Goal: Information Seeking & Learning: Check status

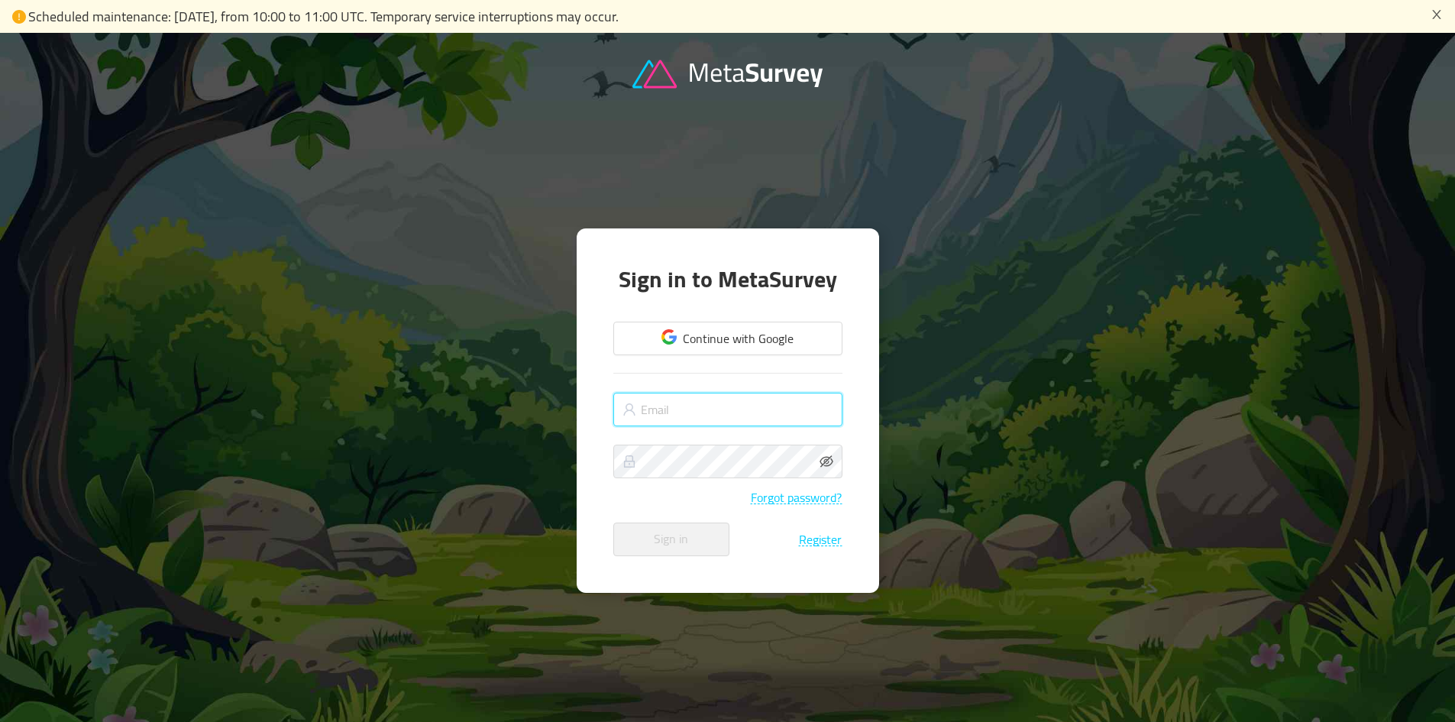
drag, startPoint x: 0, startPoint y: 0, endPoint x: 724, endPoint y: 419, distance: 836.5
click at [720, 416] on input "text" at bounding box center [727, 410] width 229 height 34
type input "[PERSON_NAME][EMAIL_ADDRESS][DOMAIN_NAME]"
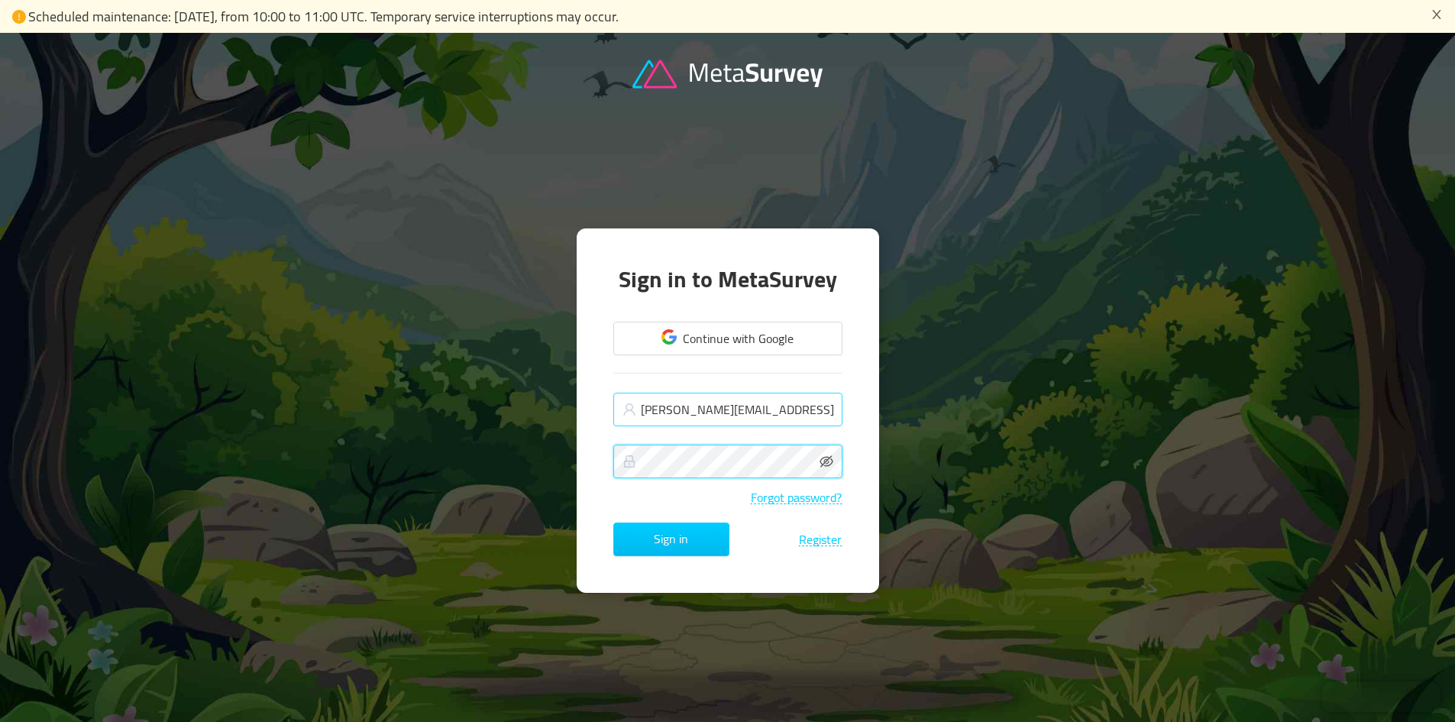
click at [613, 523] on button "Sign in" at bounding box center [671, 540] width 116 height 34
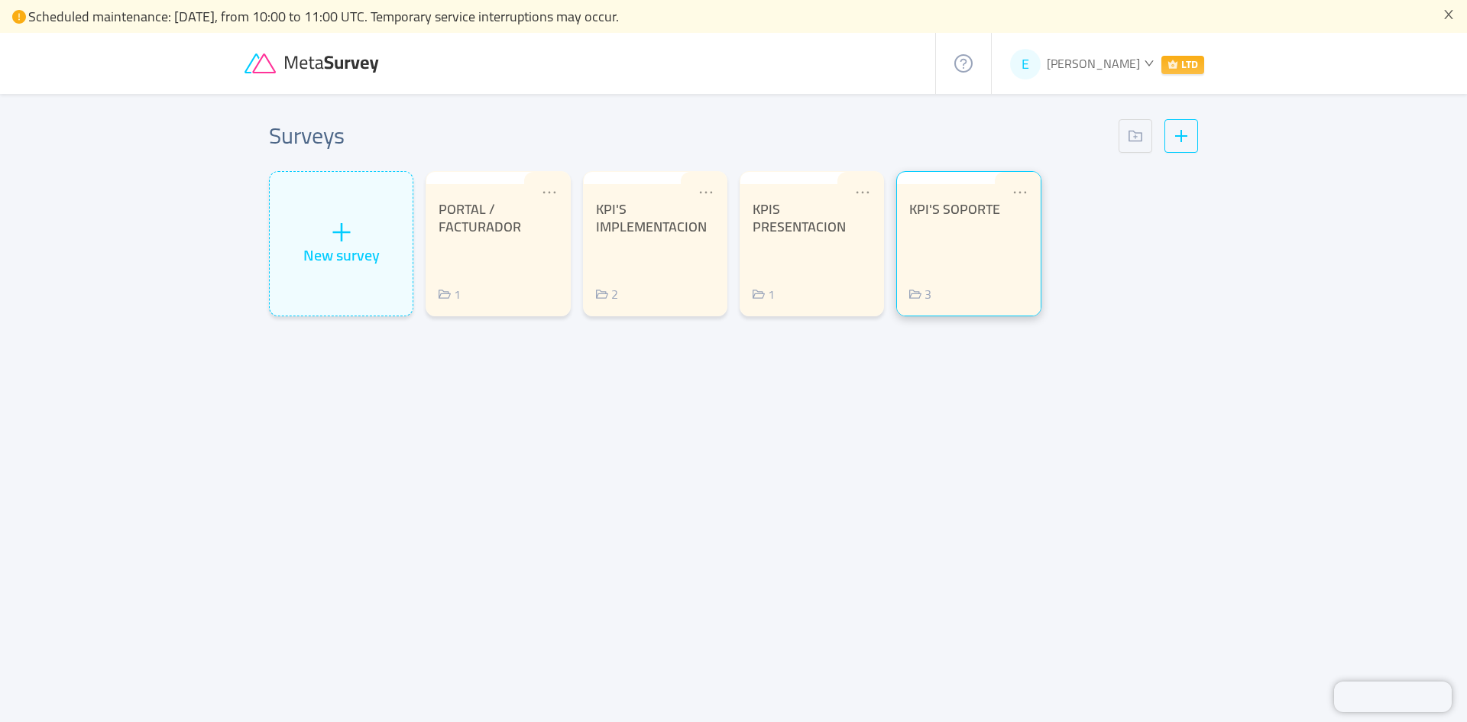
click at [993, 248] on div "KPI'S SOPORTE 3" at bounding box center [968, 252] width 118 height 102
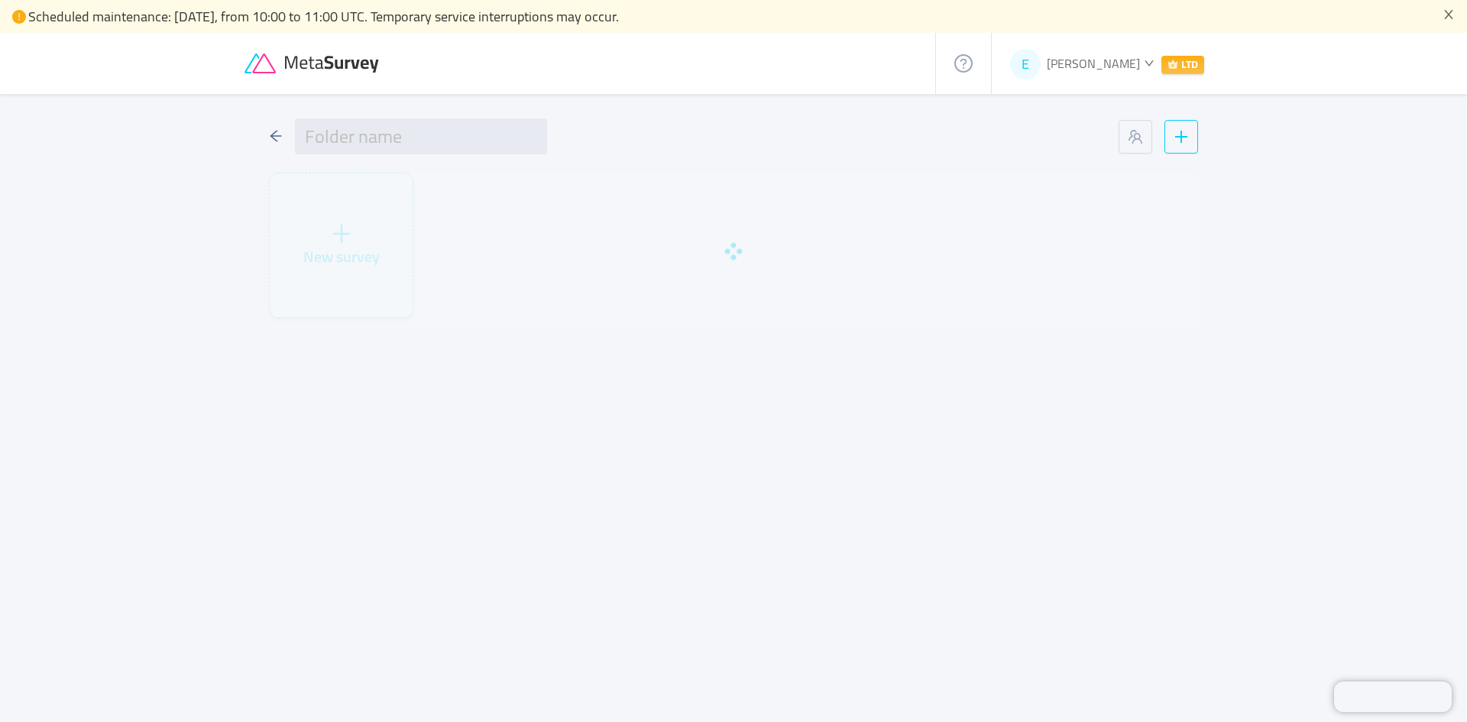
type input "KPI'S SOPORTE"
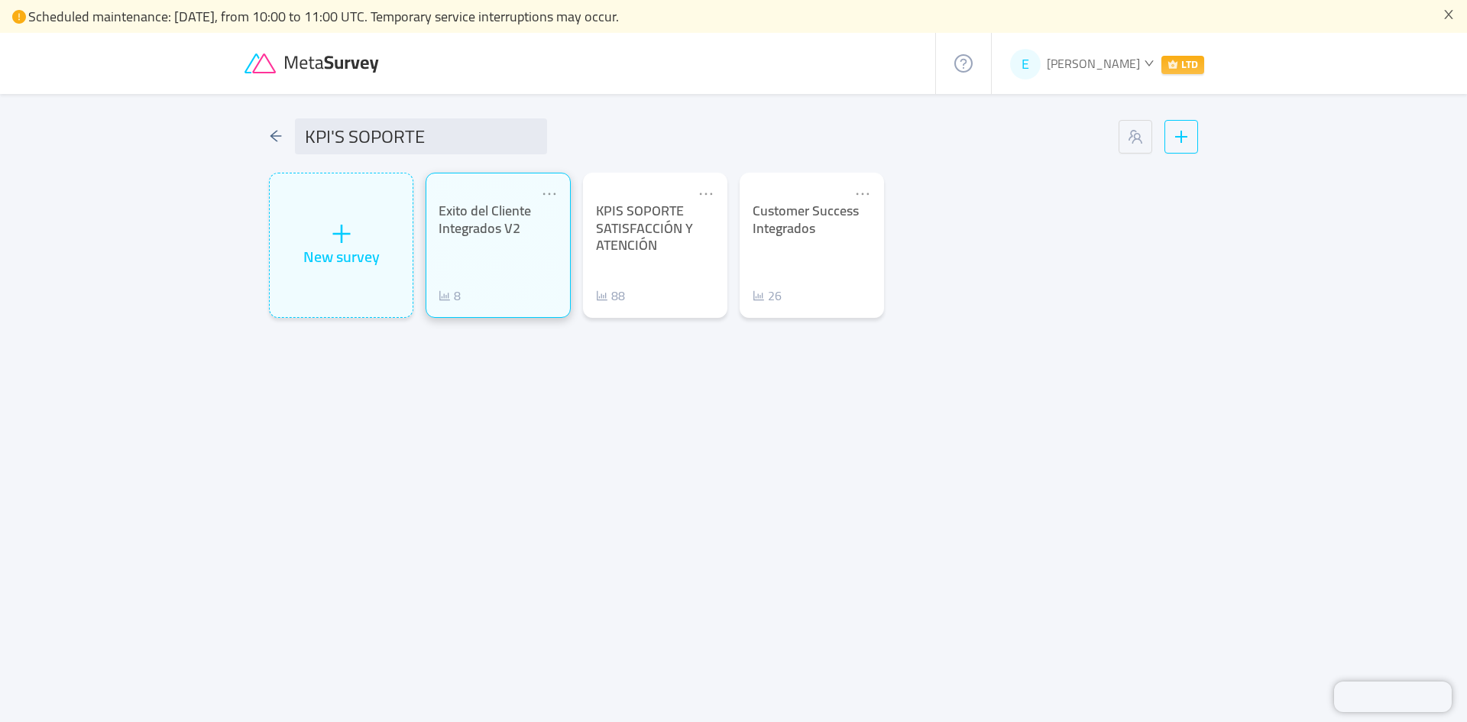
click at [494, 281] on div "Exito del Cliente Integrados V2 8" at bounding box center [497, 253] width 118 height 102
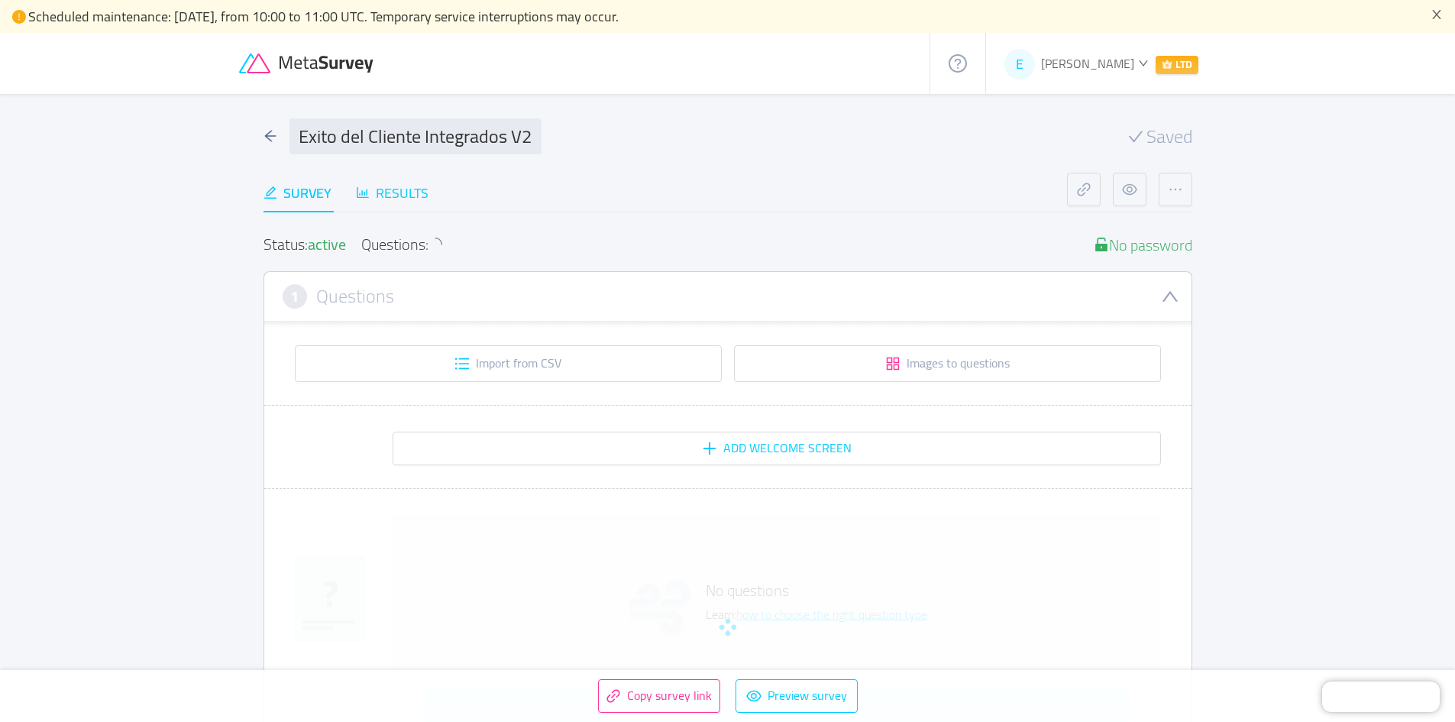
click at [405, 186] on div "Results" at bounding box center [392, 193] width 73 height 21
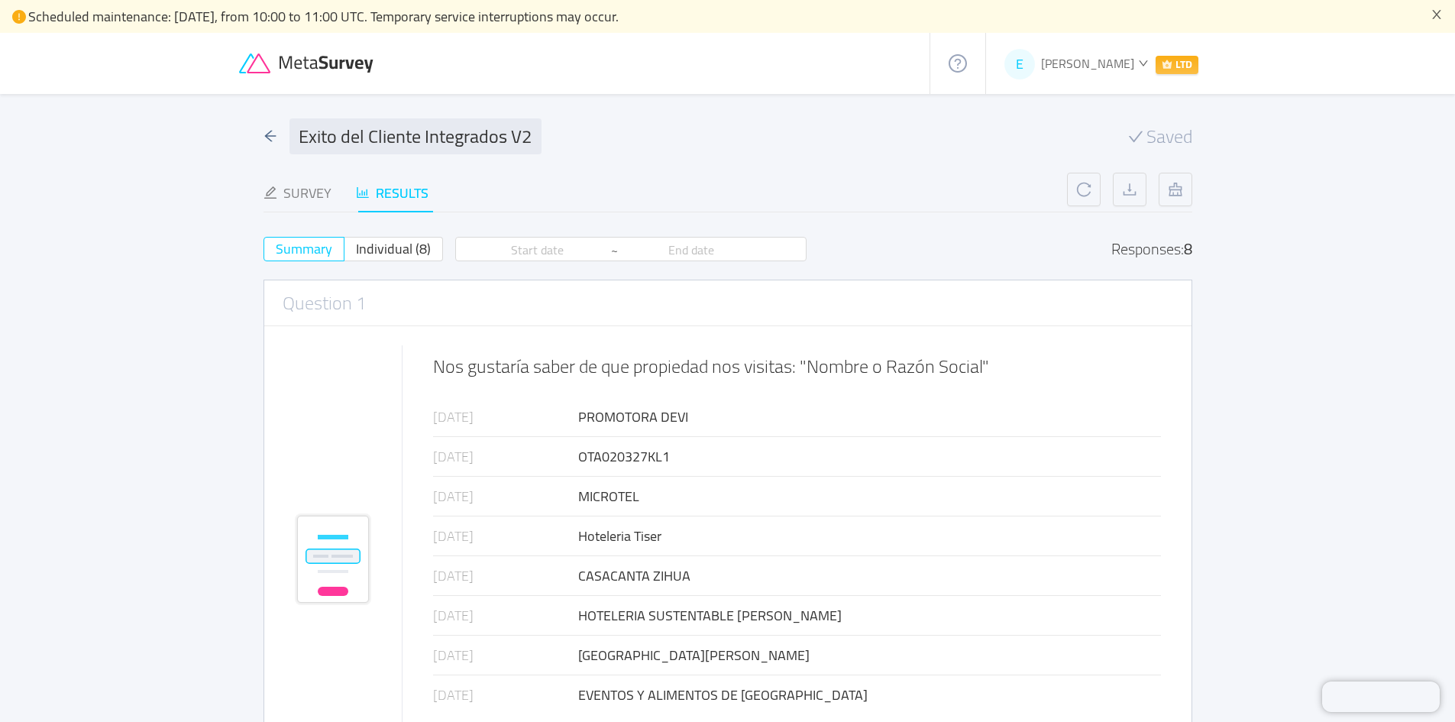
scroll to position [11, 0]
click at [401, 251] on span "Individual (8)" at bounding box center [393, 248] width 75 height 25
click at [356, 254] on input "Individual (8)" at bounding box center [356, 254] width 0 height 0
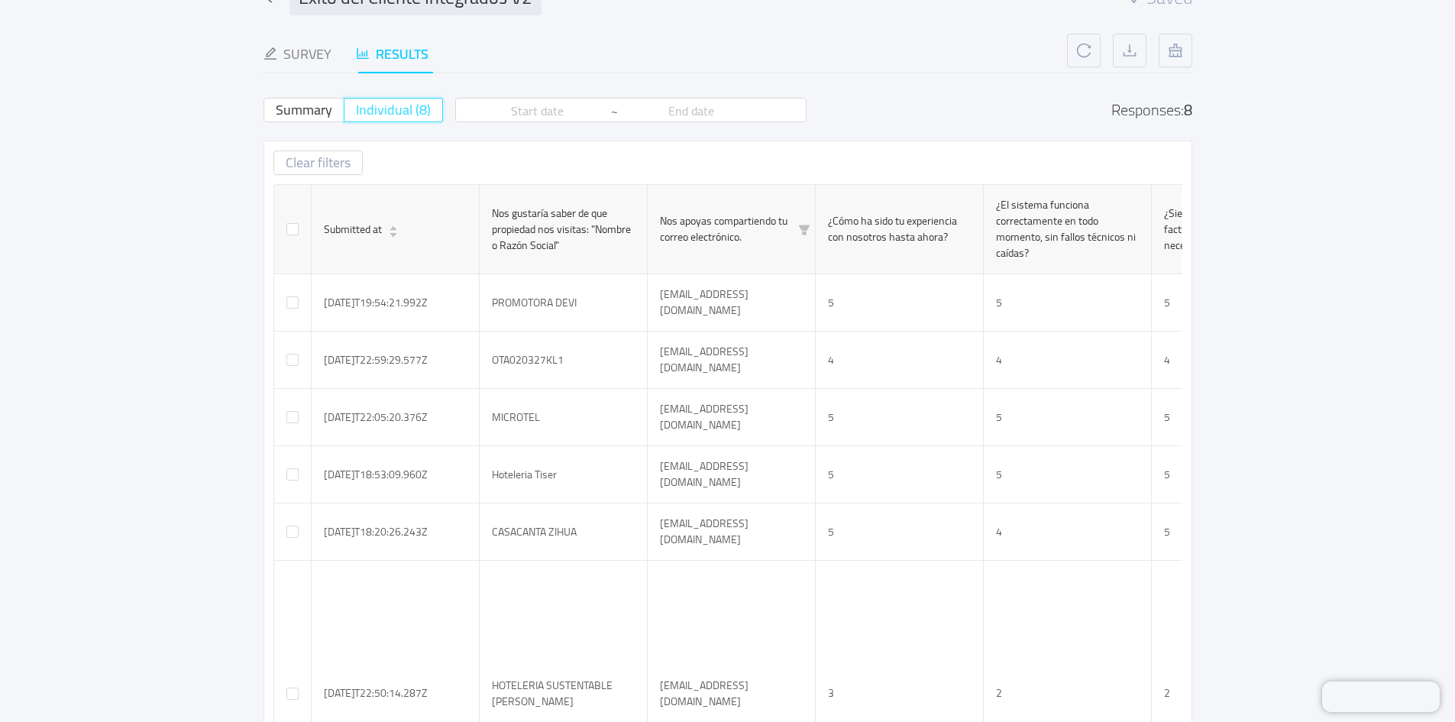
scroll to position [0, 0]
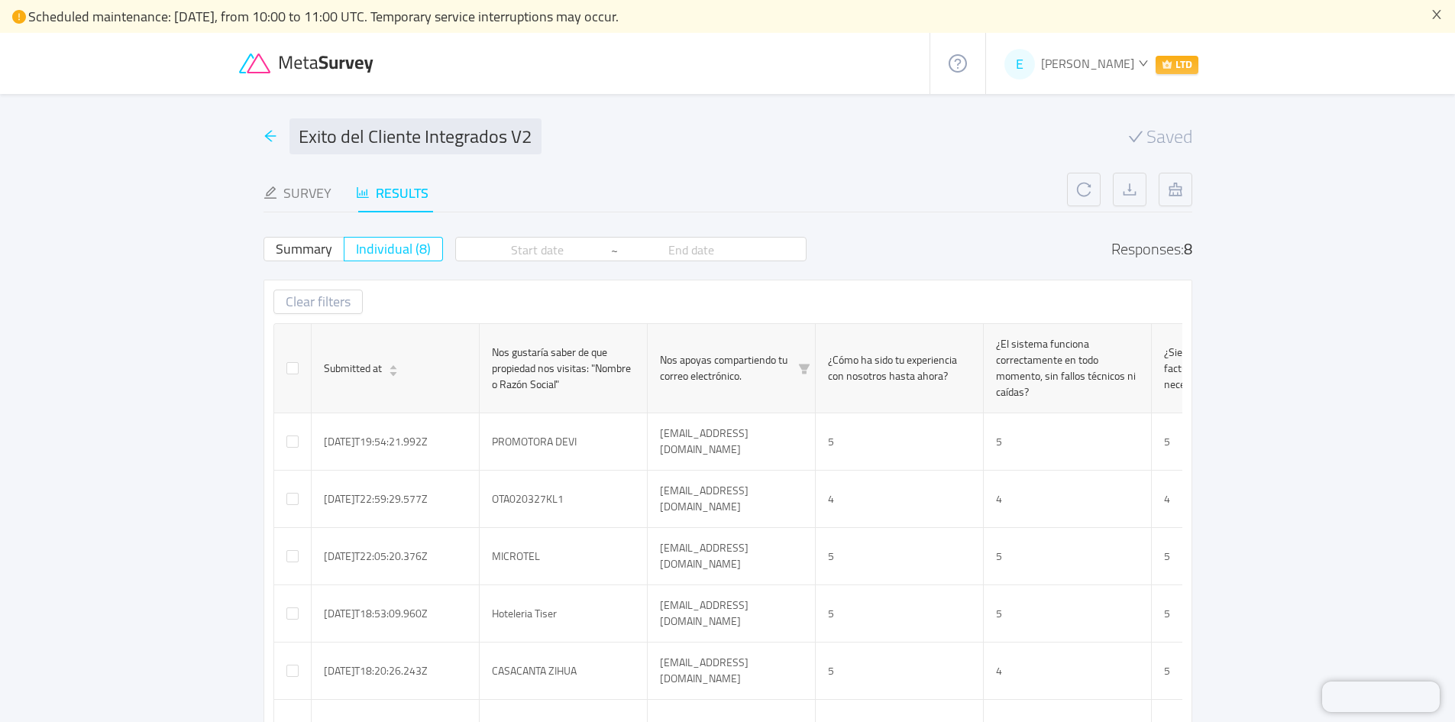
click at [271, 135] on icon "icon: arrow-left" at bounding box center [271, 136] width 14 height 14
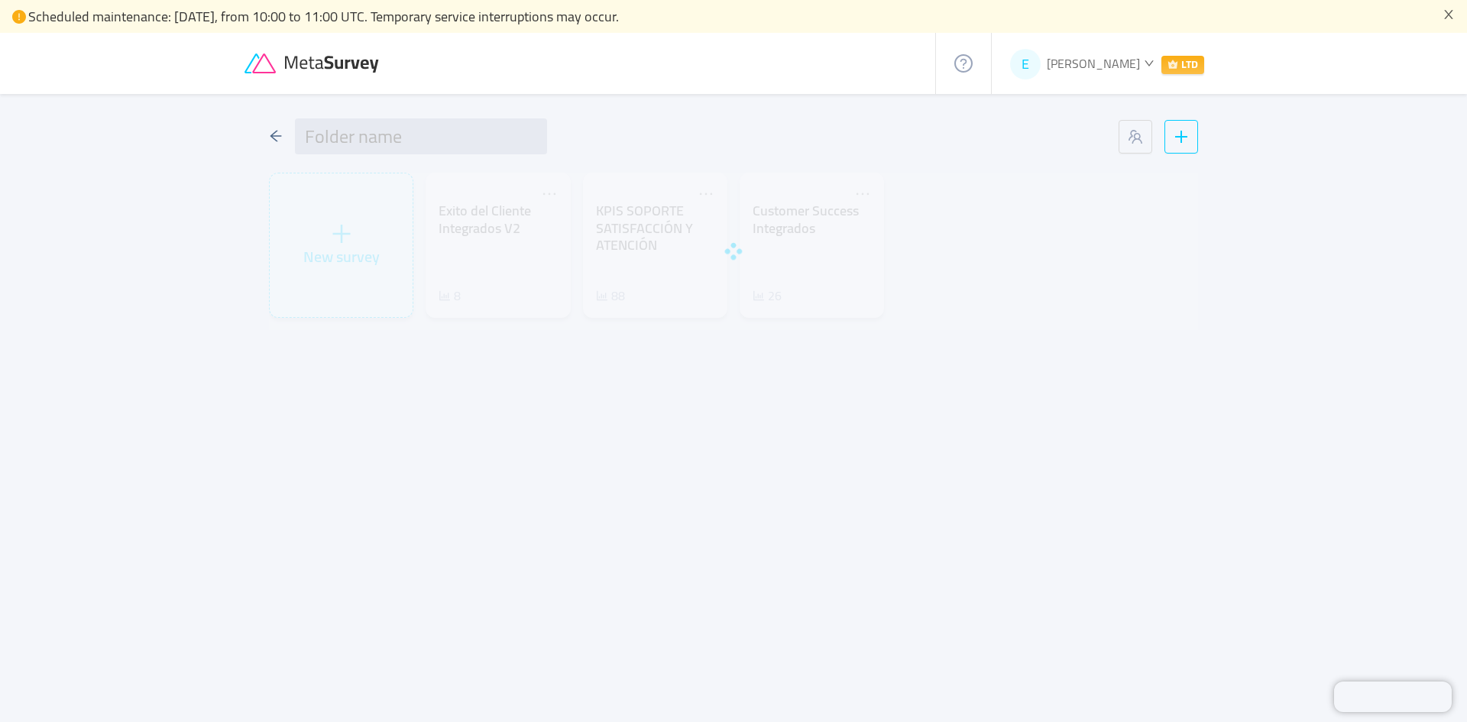
type input "KPI'S SOPORTE"
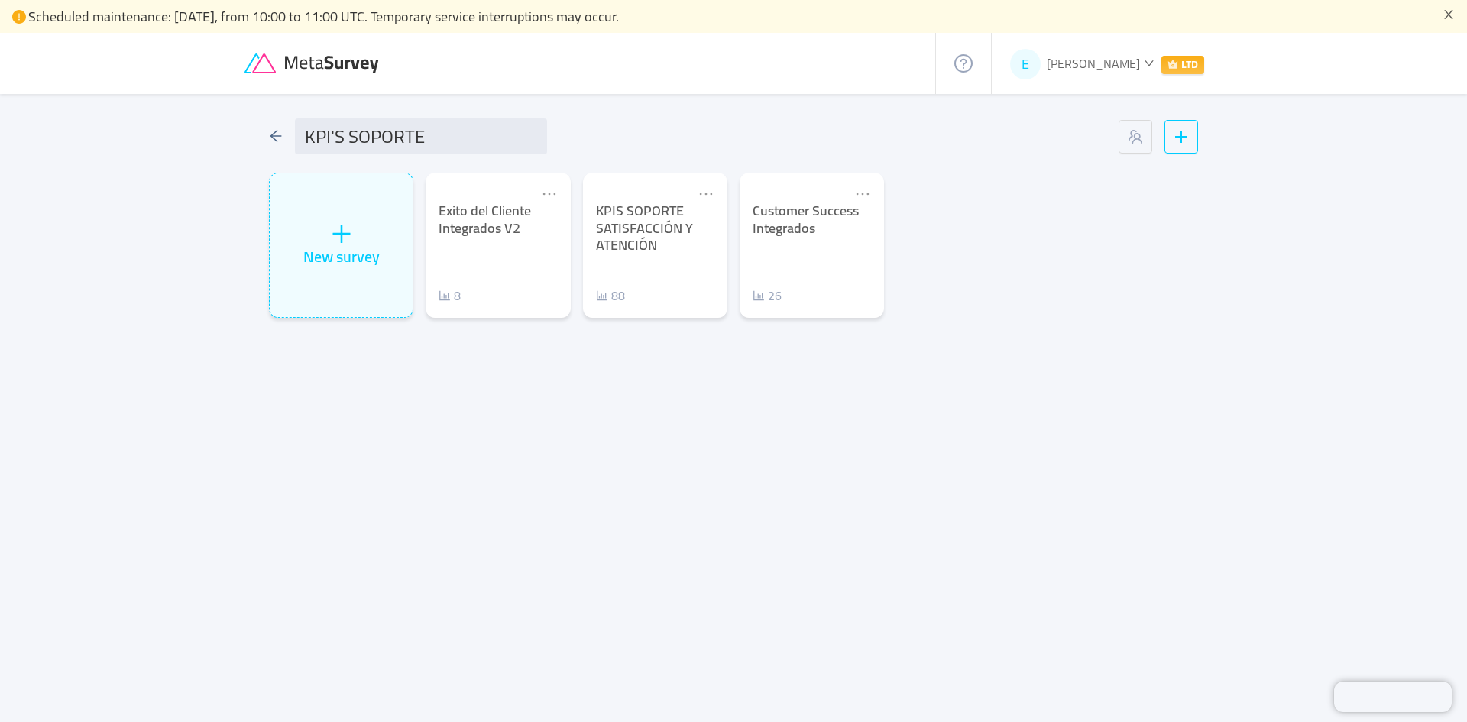
click at [271, 134] on icon "icon: arrow-left" at bounding box center [276, 136] width 14 height 14
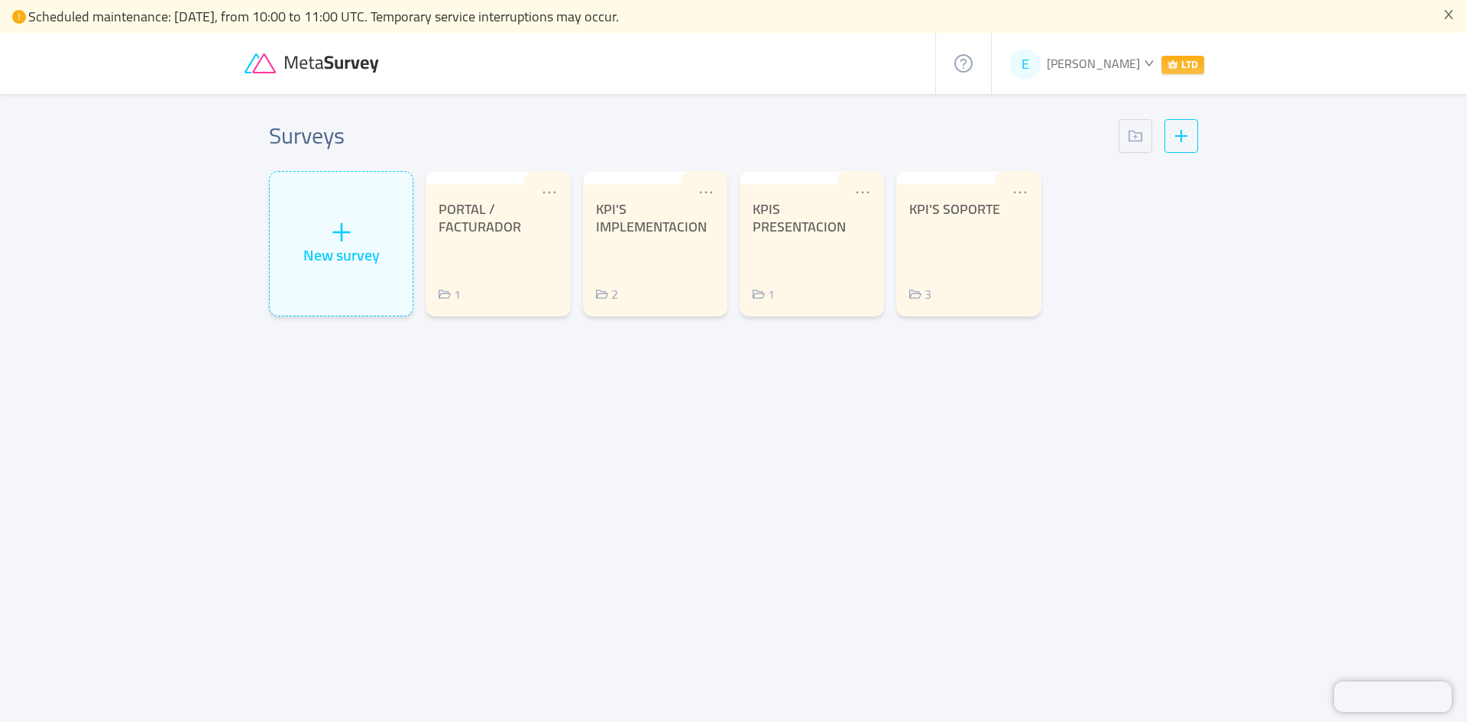
click at [1128, 63] on span "[PERSON_NAME]" at bounding box center [1093, 63] width 93 height 23
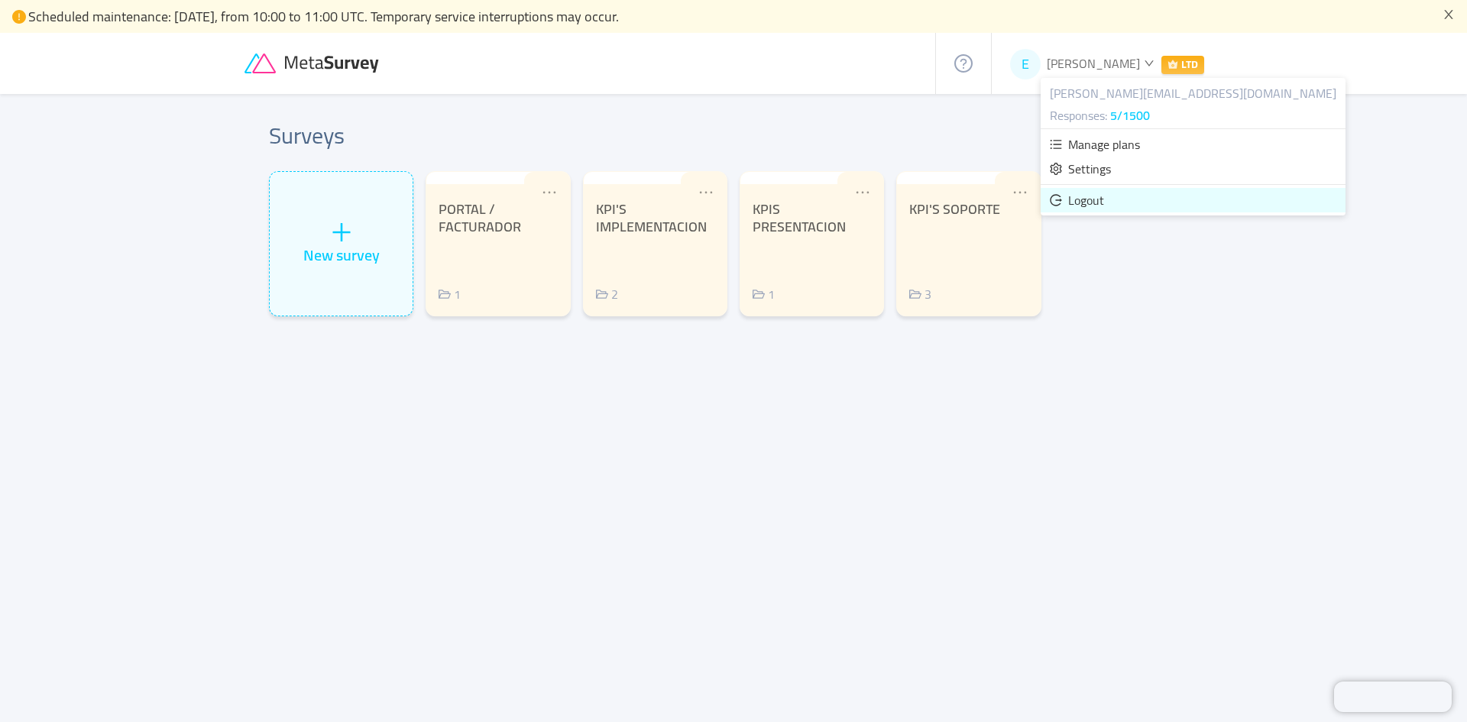
click at [1115, 207] on li "Logout" at bounding box center [1192, 200] width 305 height 24
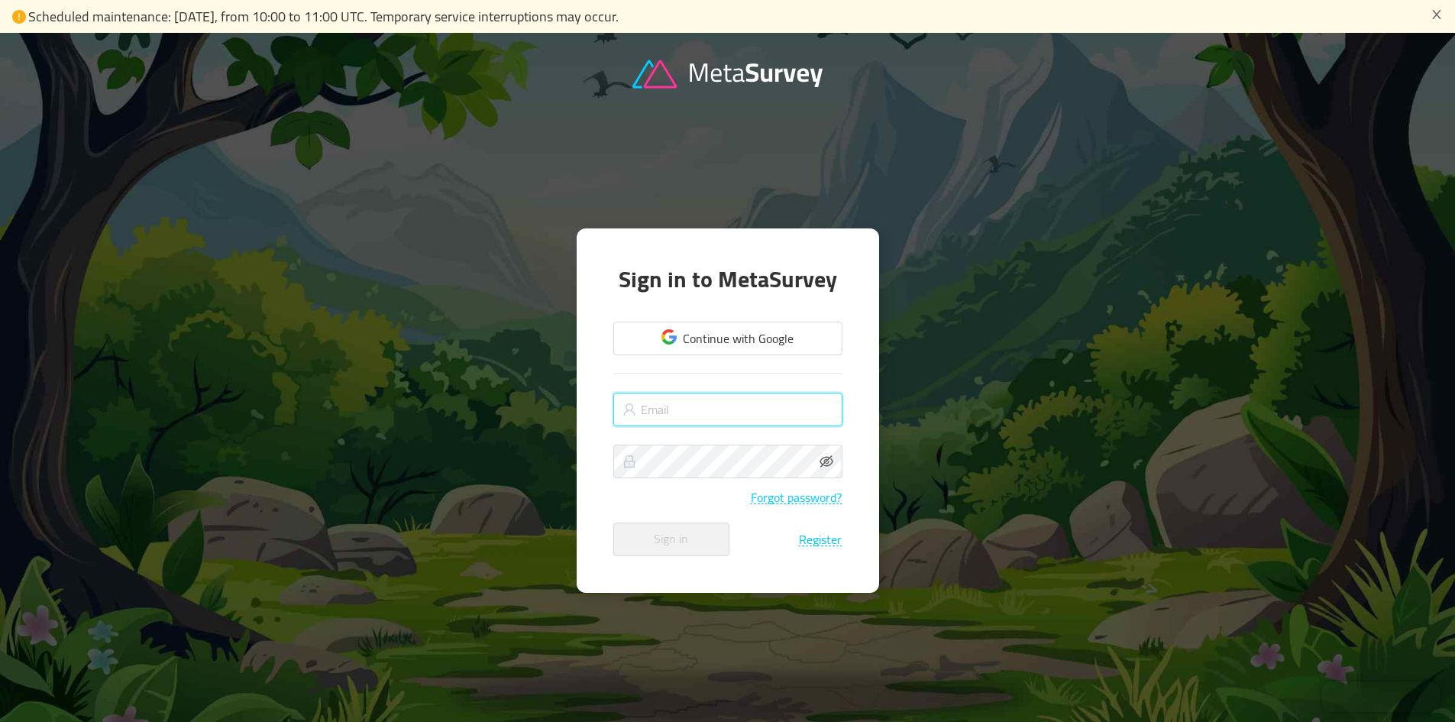
drag, startPoint x: 810, startPoint y: 410, endPoint x: 684, endPoint y: 438, distance: 129.2
click at [810, 410] on input "text" at bounding box center [727, 410] width 229 height 34
type input "[PERSON_NAME][EMAIL_ADDRESS][DOMAIN_NAME]"
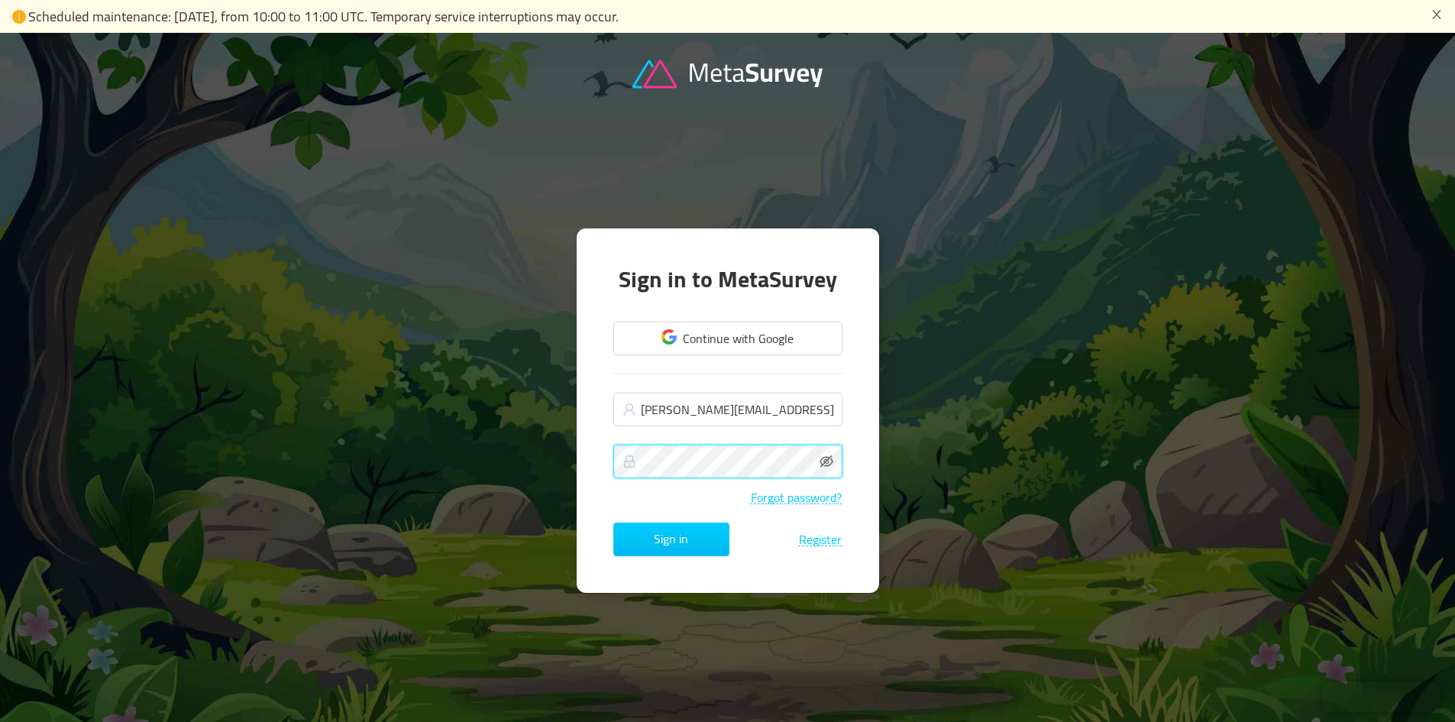
click at [613, 523] on button "Sign in" at bounding box center [671, 540] width 116 height 34
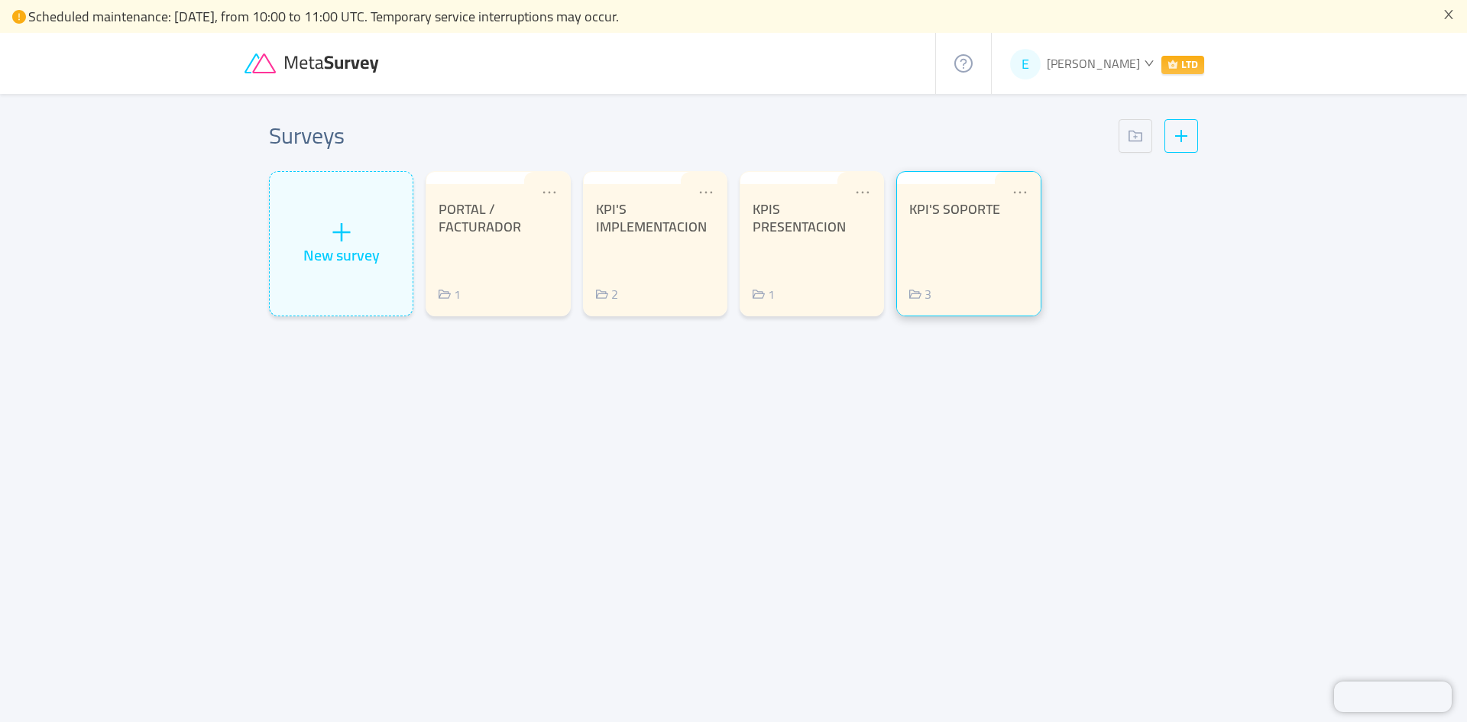
click at [975, 286] on div "3" at bounding box center [968, 294] width 118 height 18
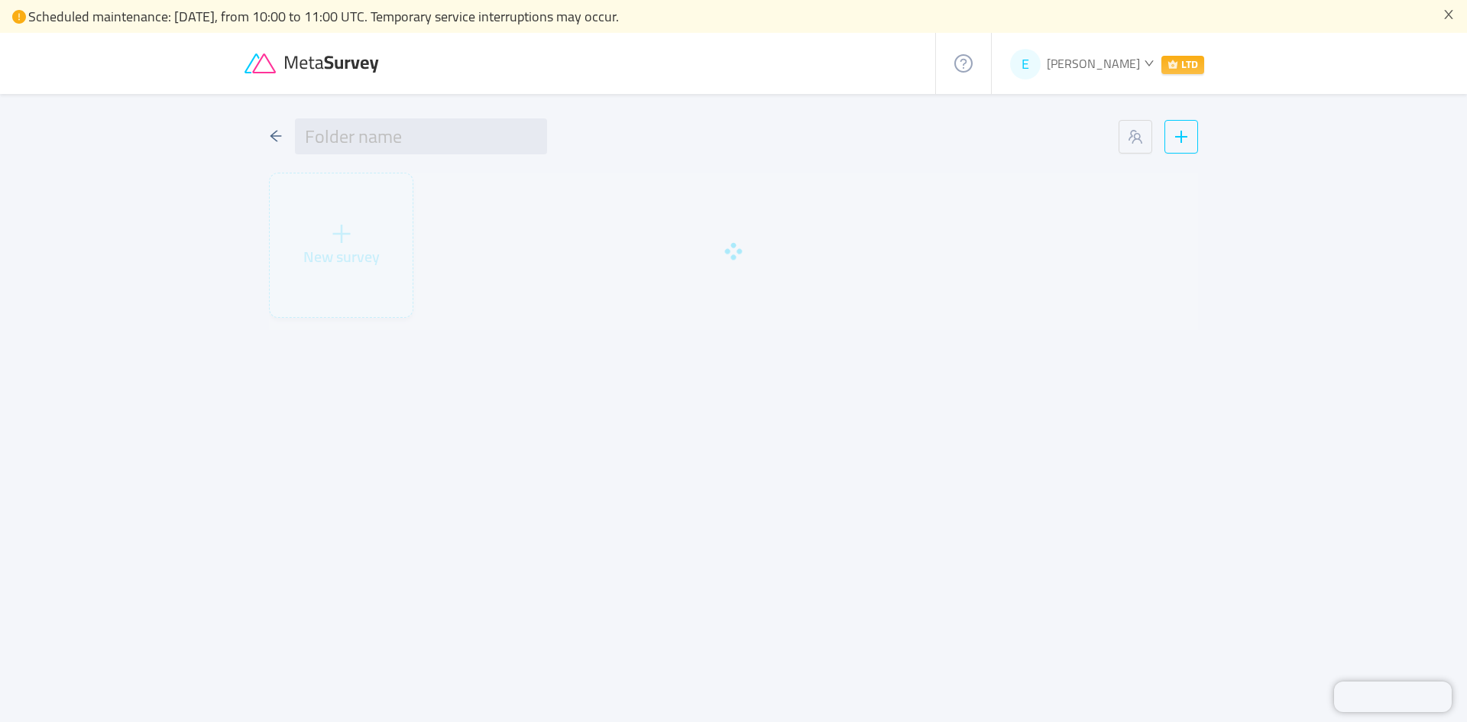
type input "KPI'S SOPORTE"
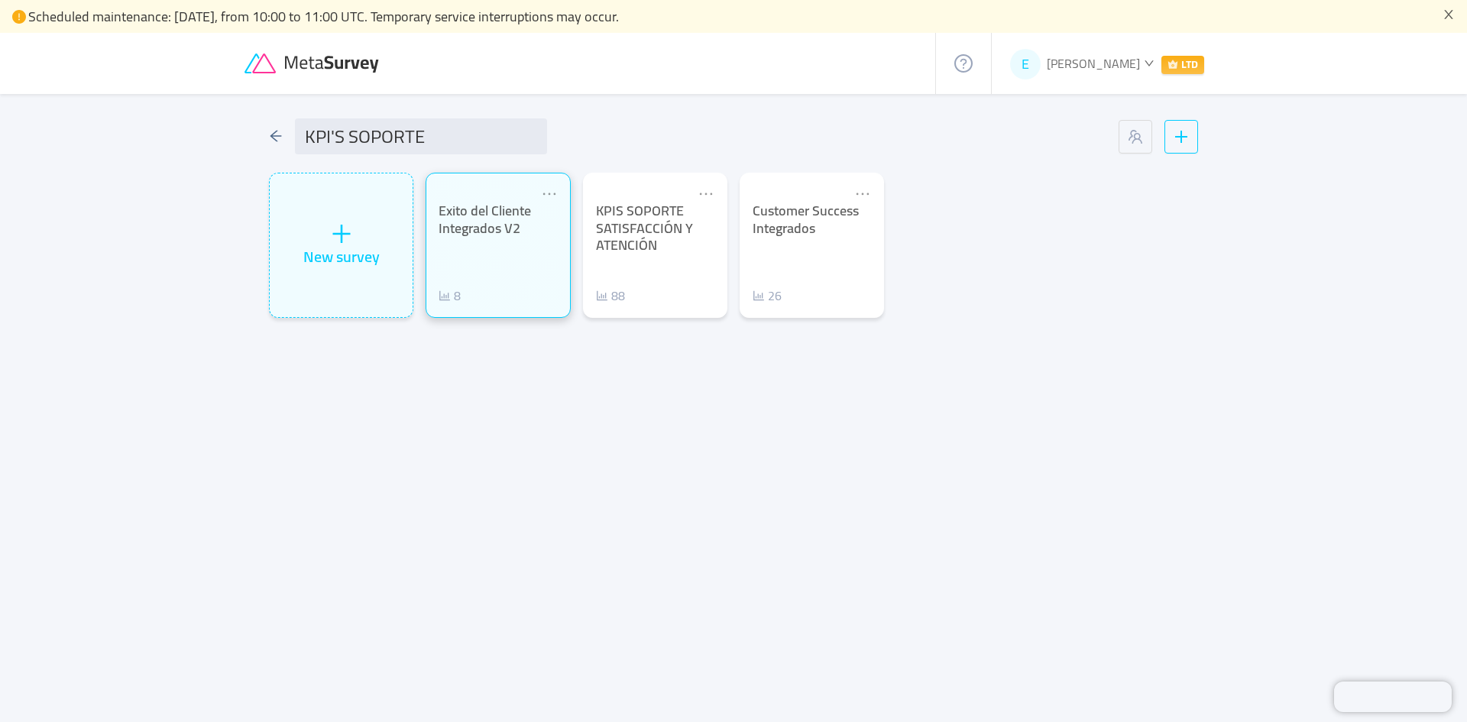
click at [500, 296] on div "8" at bounding box center [497, 295] width 118 height 18
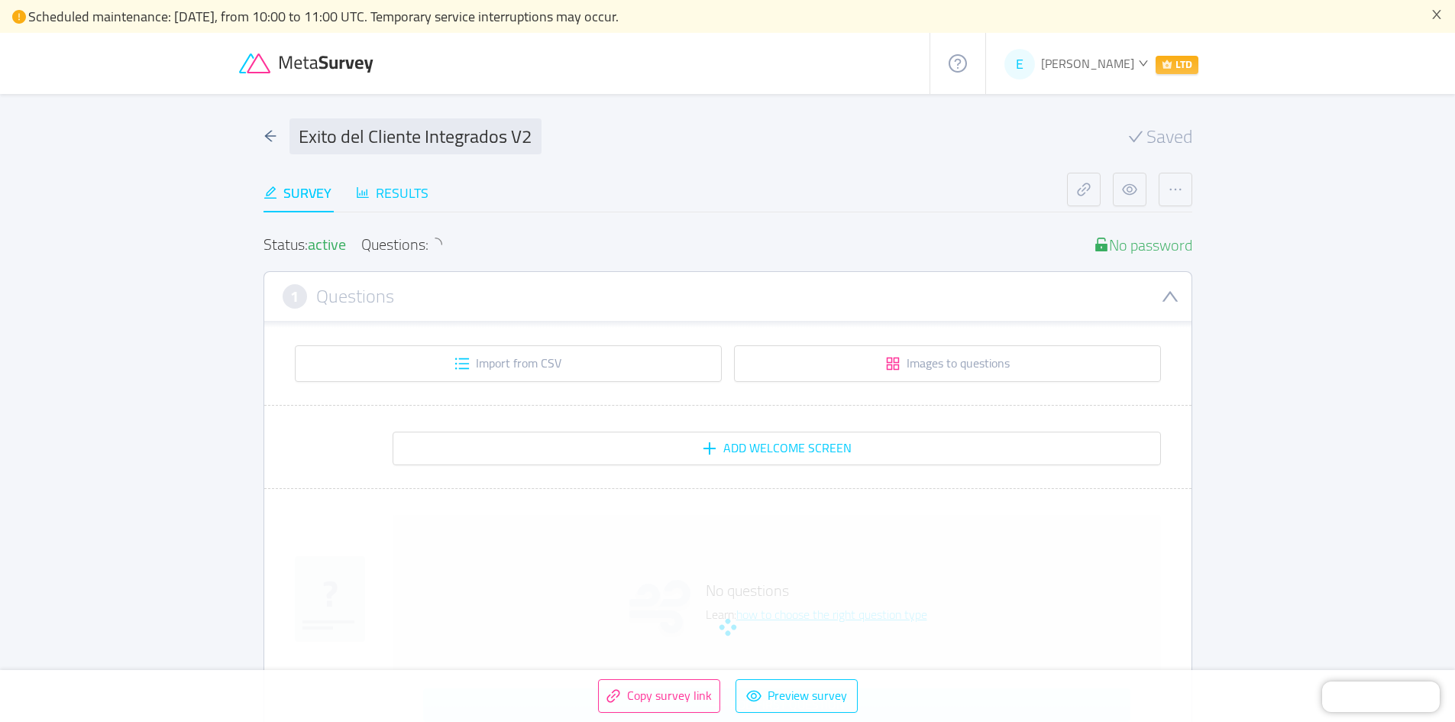
click at [429, 198] on div "Results" at bounding box center [392, 193] width 73 height 21
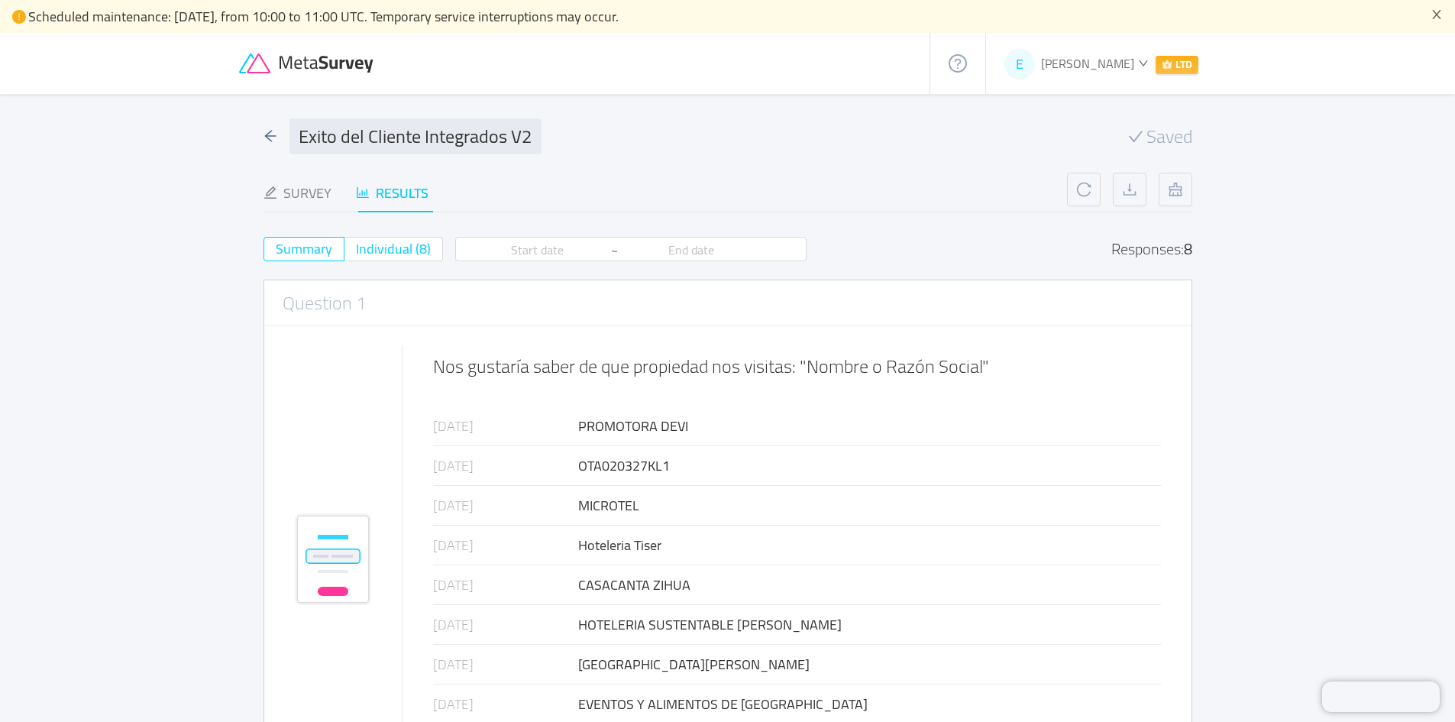
click at [389, 255] on span "Individual (8)" at bounding box center [393, 248] width 75 height 25
click at [356, 254] on input "Individual (8)" at bounding box center [356, 254] width 0 height 0
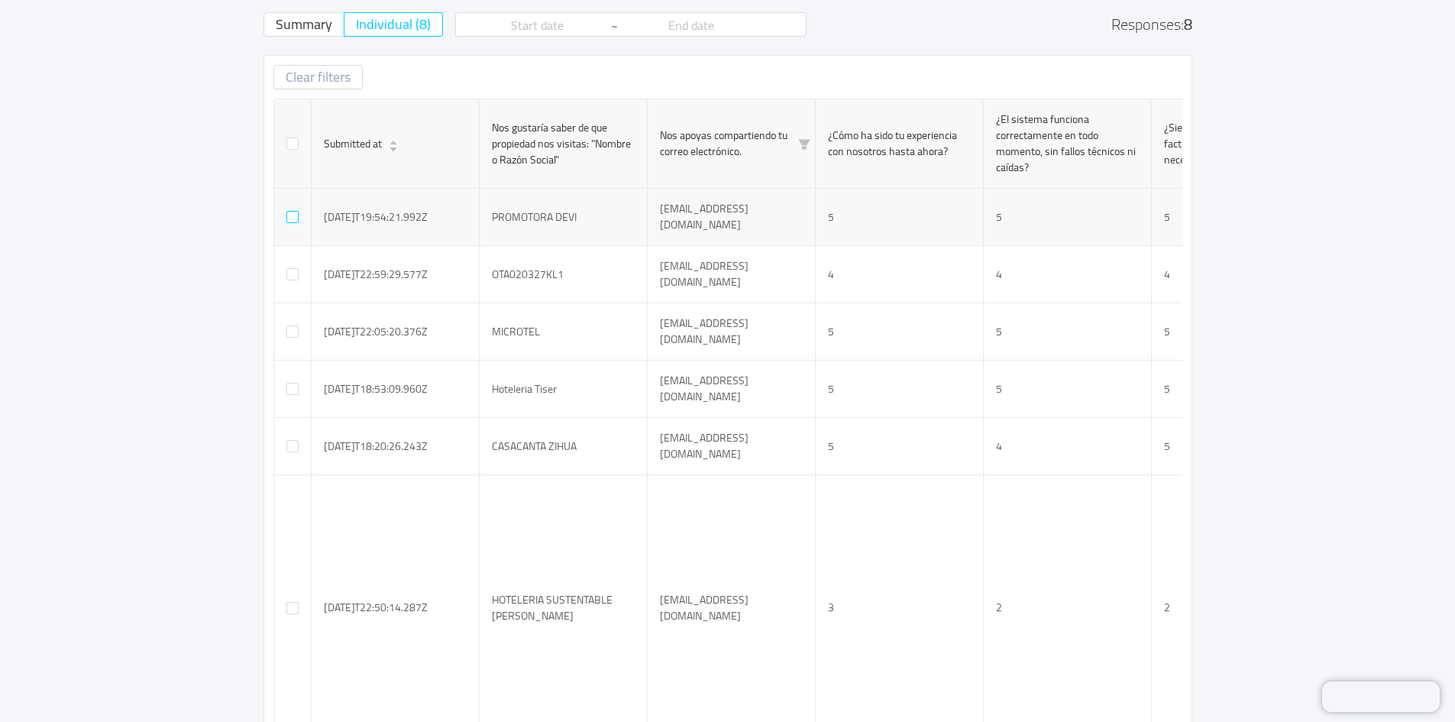
click at [291, 222] on input "checkbox" at bounding box center [292, 217] width 12 height 12
checkbox input "true"
click at [292, 268] on input "checkbox" at bounding box center [292, 274] width 12 height 12
checkbox input "true"
click at [293, 325] on input "checkbox" at bounding box center [292, 331] width 12 height 12
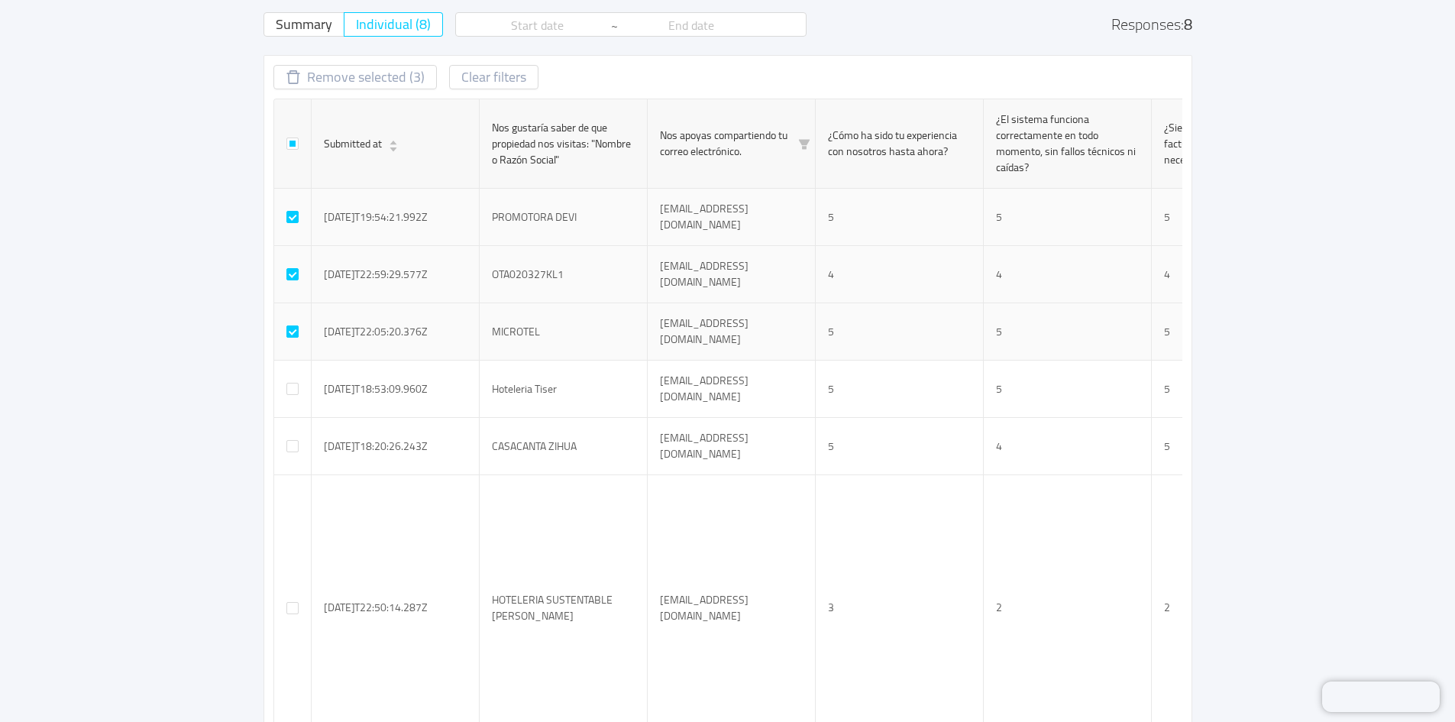
checkbox input "true"
click at [293, 383] on input "checkbox" at bounding box center [292, 389] width 12 height 12
checkbox input "true"
click at [299, 422] on td at bounding box center [292, 446] width 37 height 57
click at [297, 440] on input "checkbox" at bounding box center [292, 446] width 12 height 12
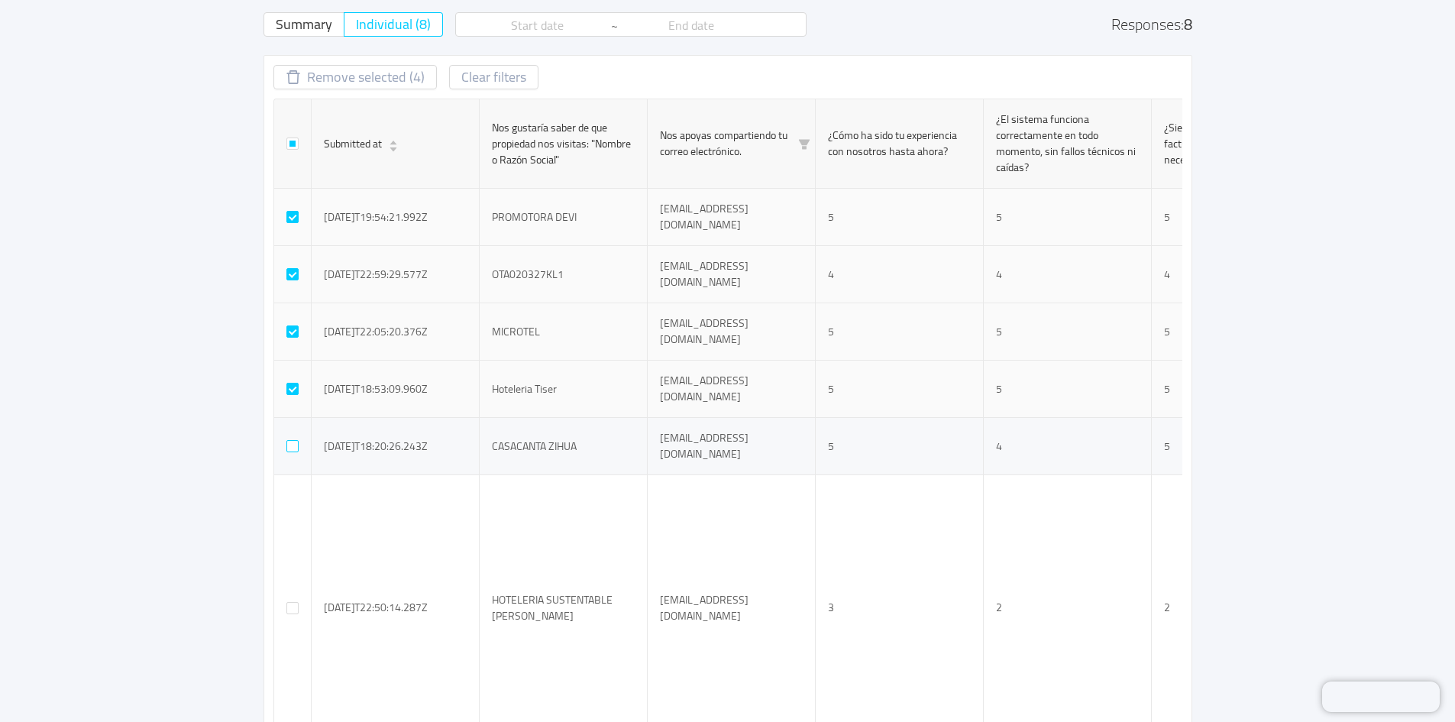
checkbox input "true"
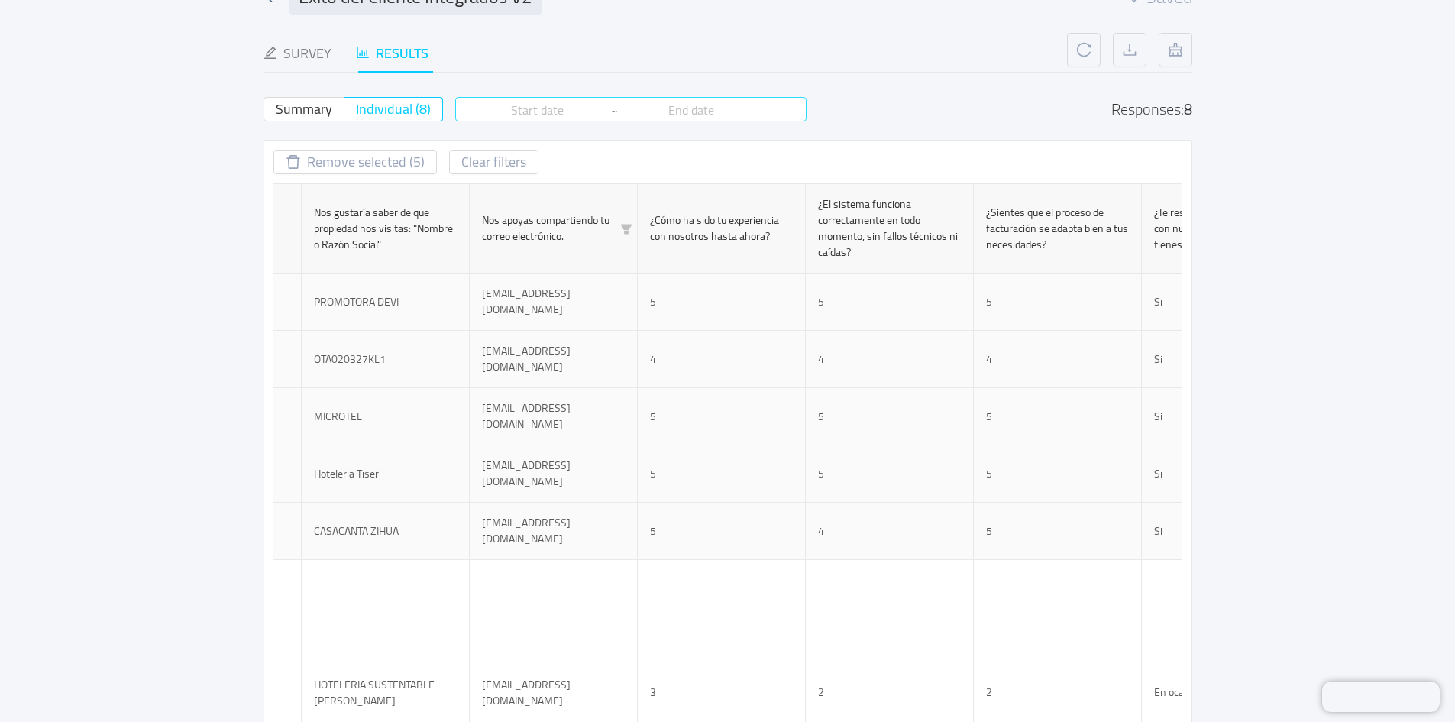
scroll to position [72, 0]
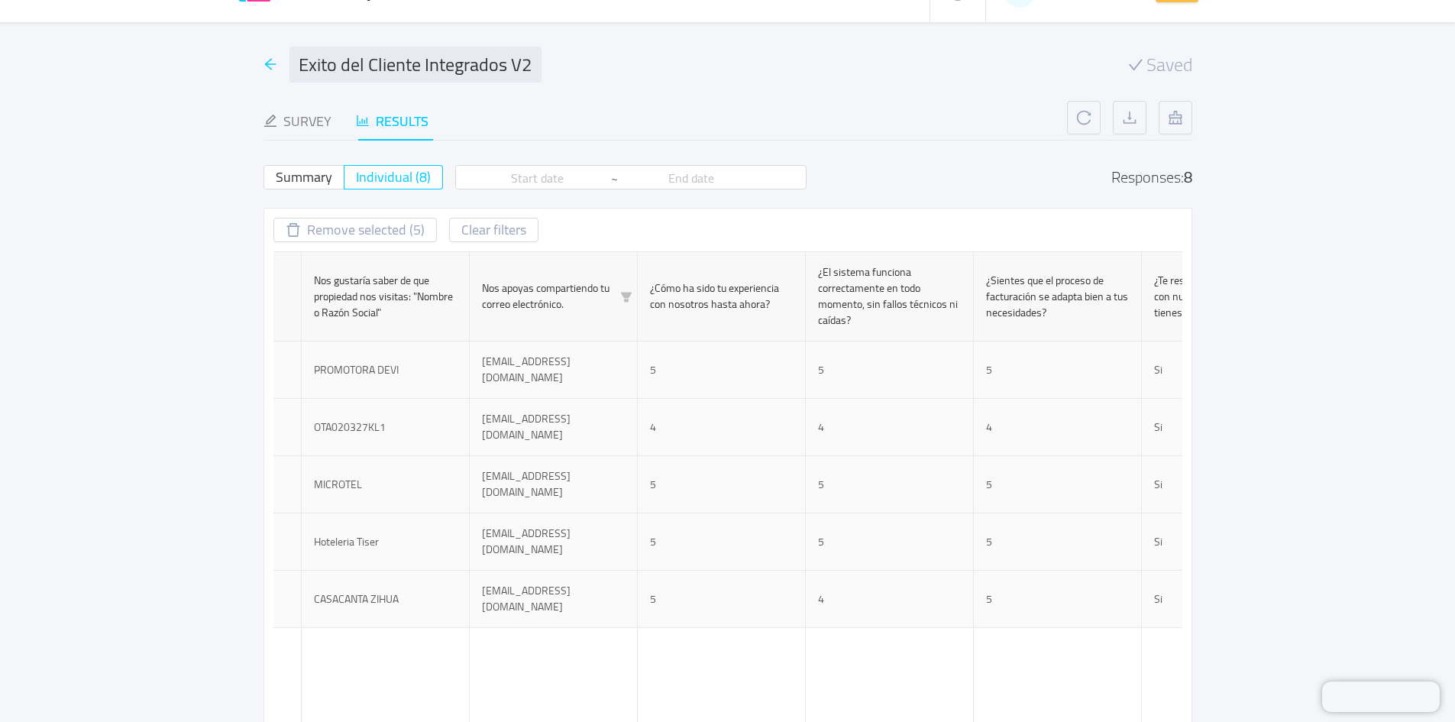
click at [265, 64] on icon "icon: arrow-left" at bounding box center [269, 64] width 11 height 11
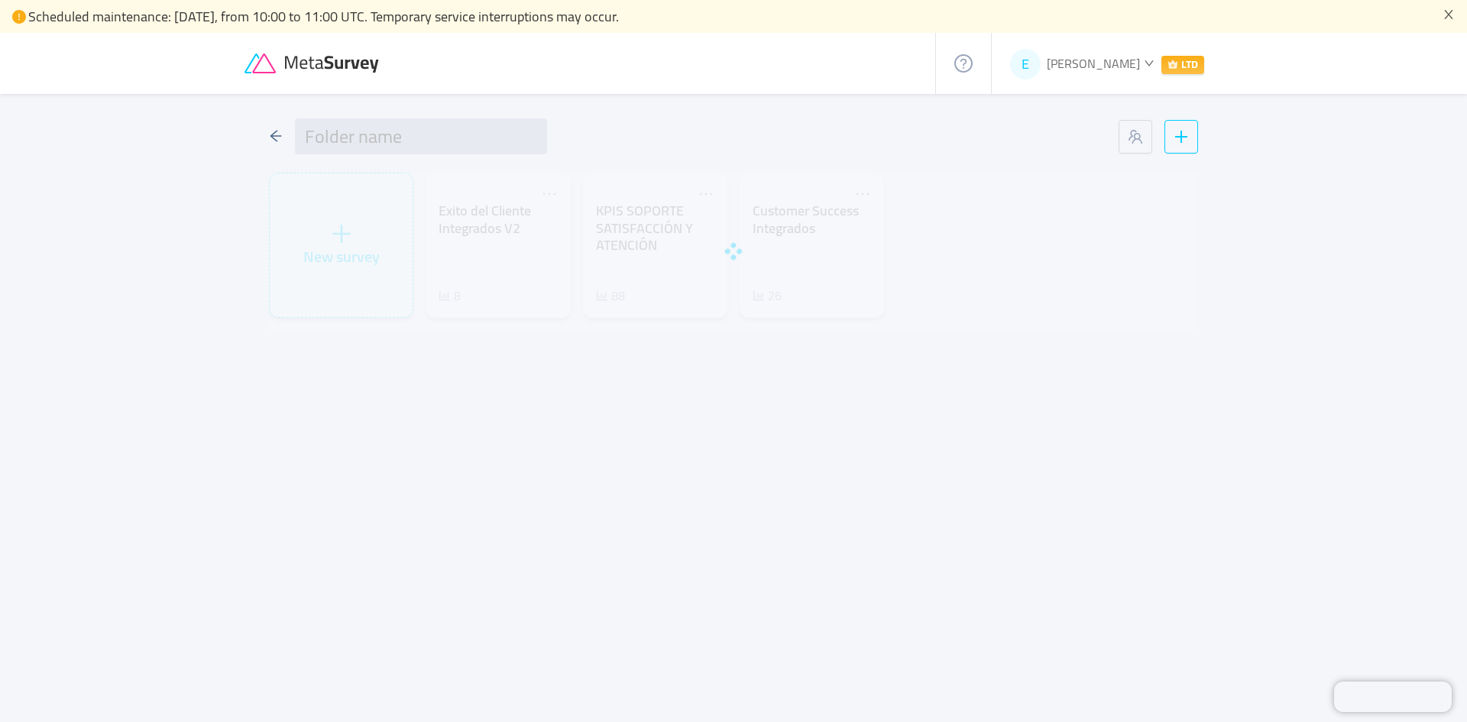
type input "KPI'S SOPORTE"
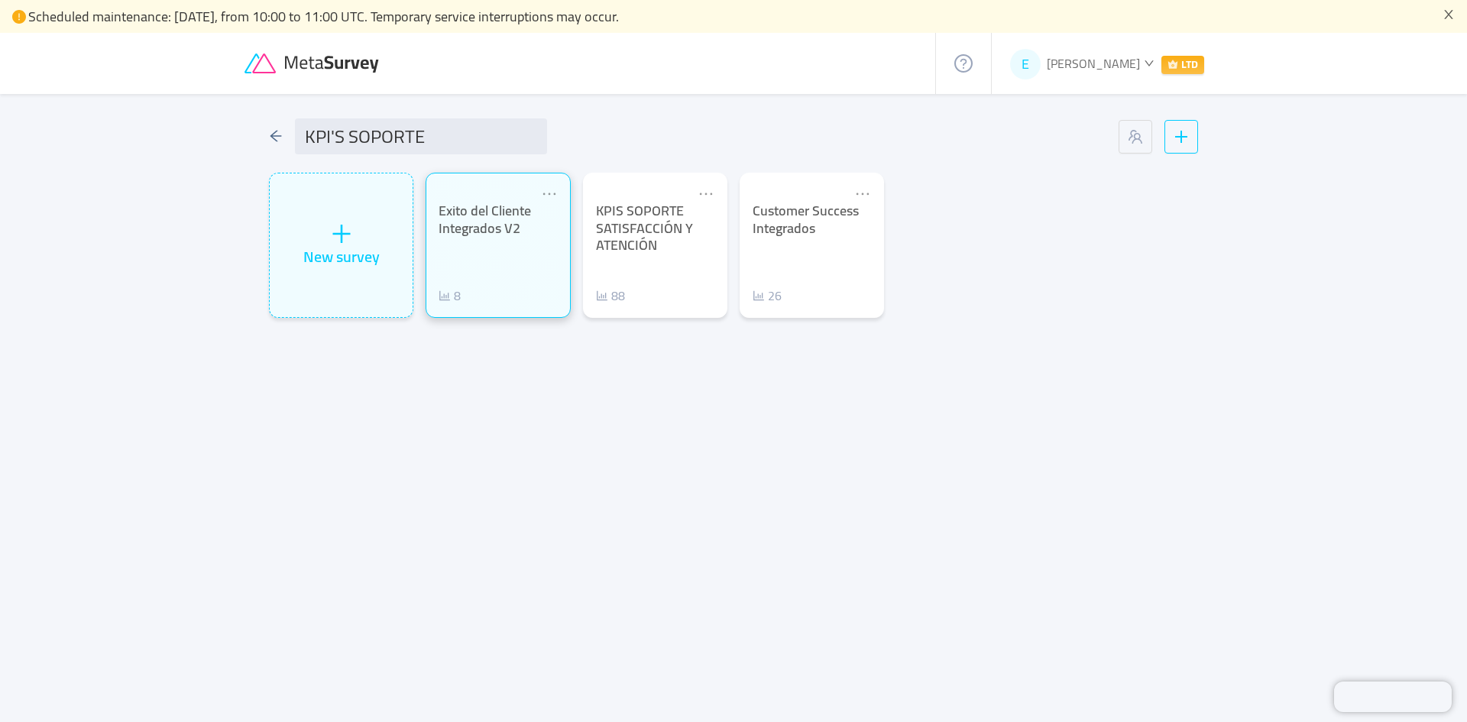
click at [477, 273] on div "Exito del Cliente Integrados V2 8" at bounding box center [497, 253] width 118 height 102
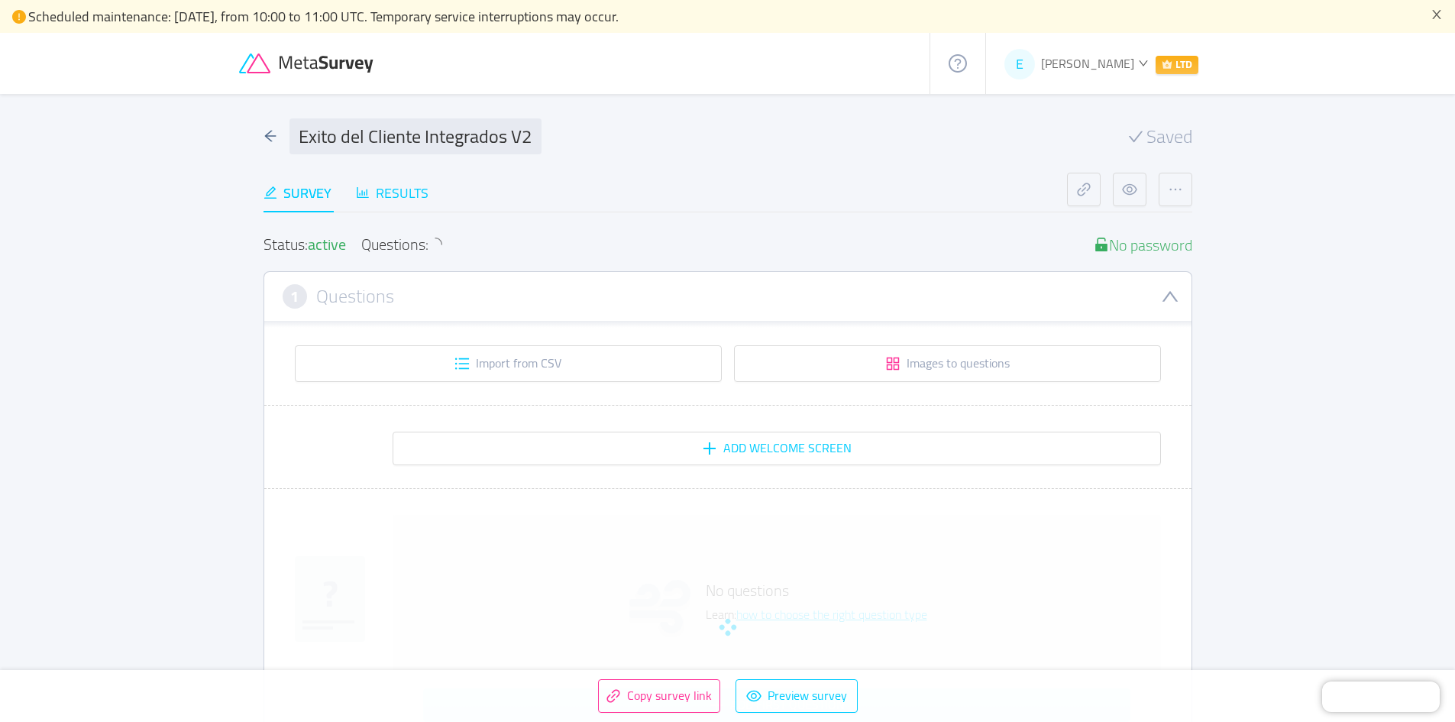
click at [403, 192] on div "Results" at bounding box center [392, 193] width 73 height 21
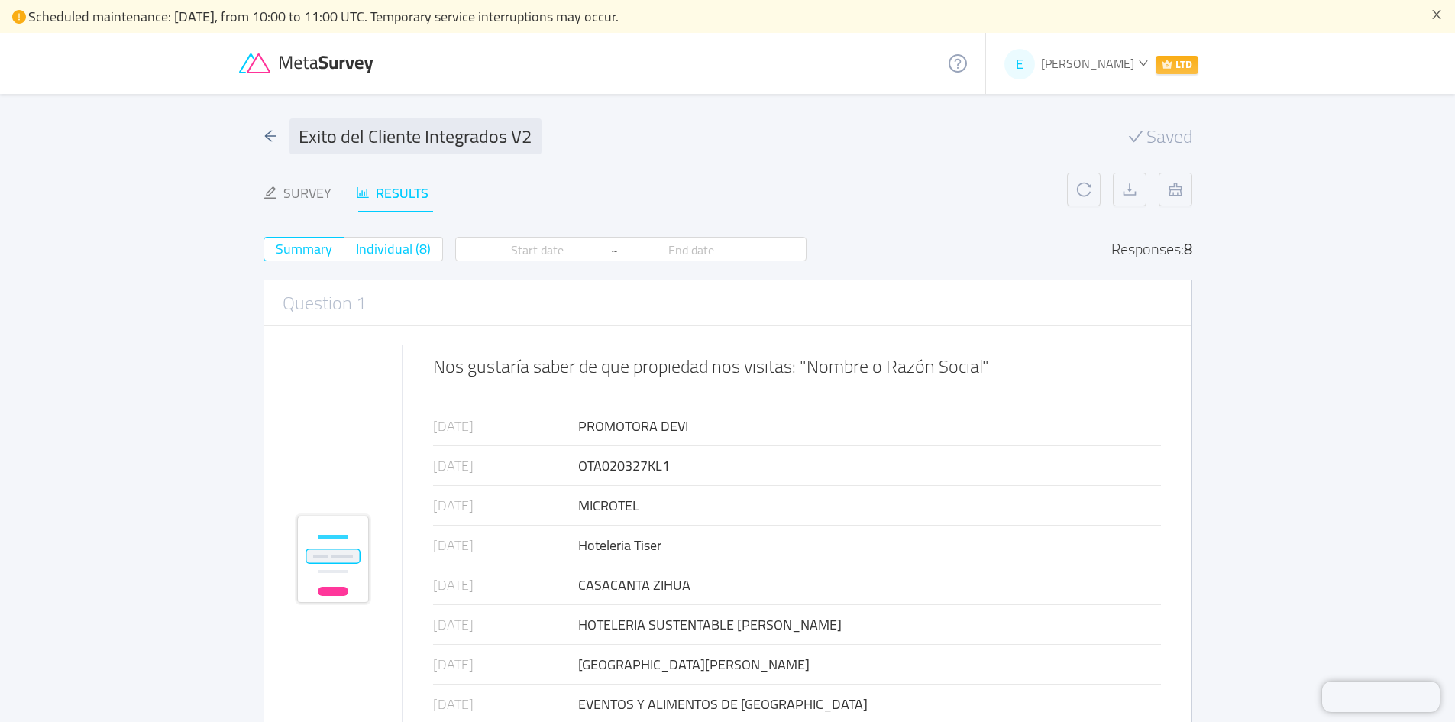
click at [412, 247] on span "Individual (8)" at bounding box center [393, 248] width 75 height 25
click at [356, 254] on input "Individual (8)" at bounding box center [356, 254] width 0 height 0
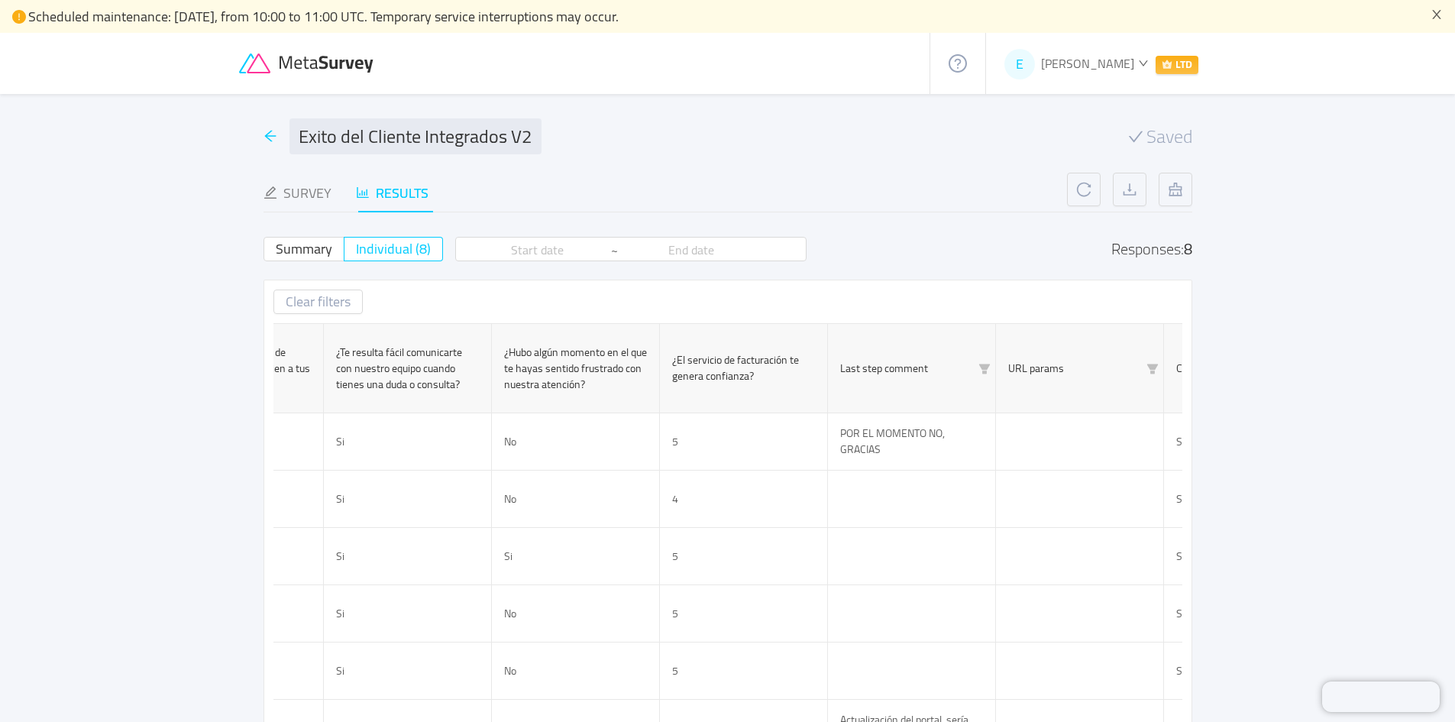
click at [277, 142] on icon "icon: arrow-left" at bounding box center [271, 136] width 14 height 14
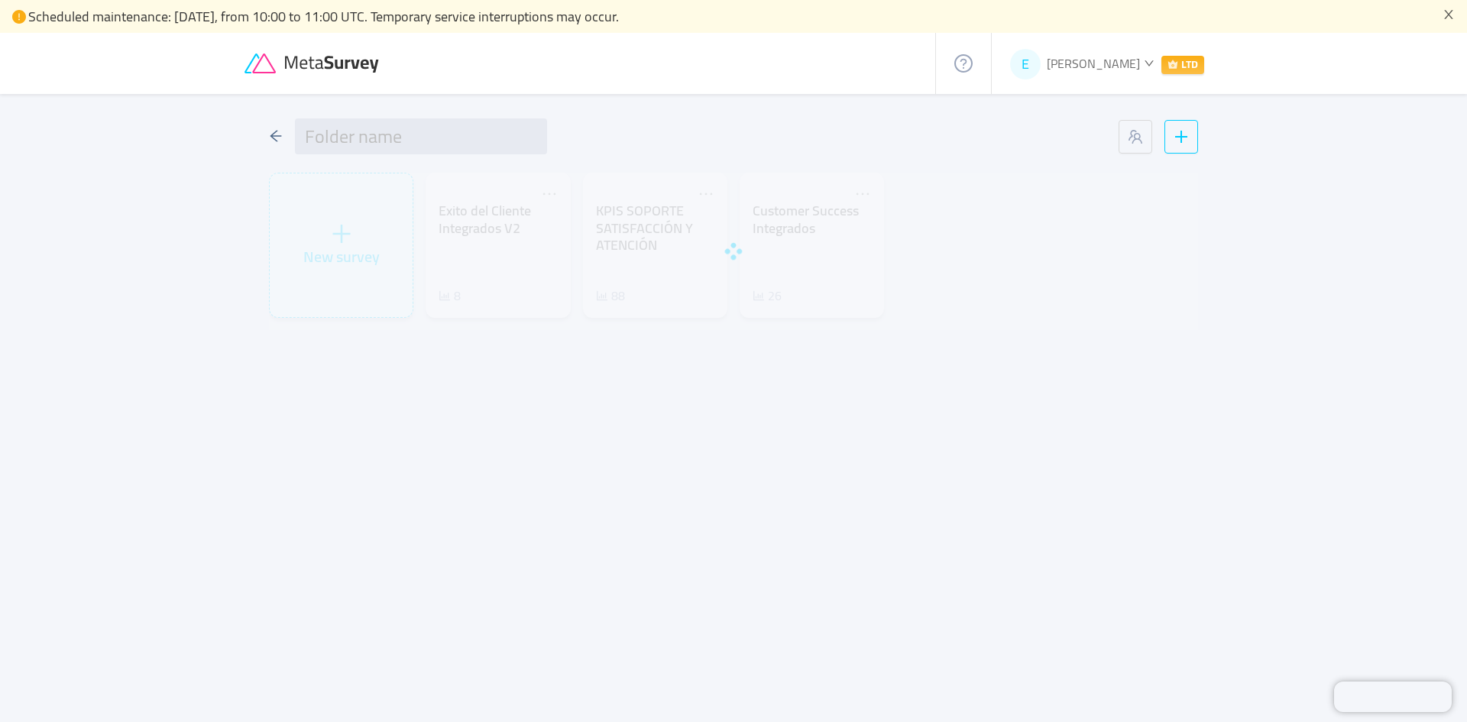
type input "KPI'S SOPORTE"
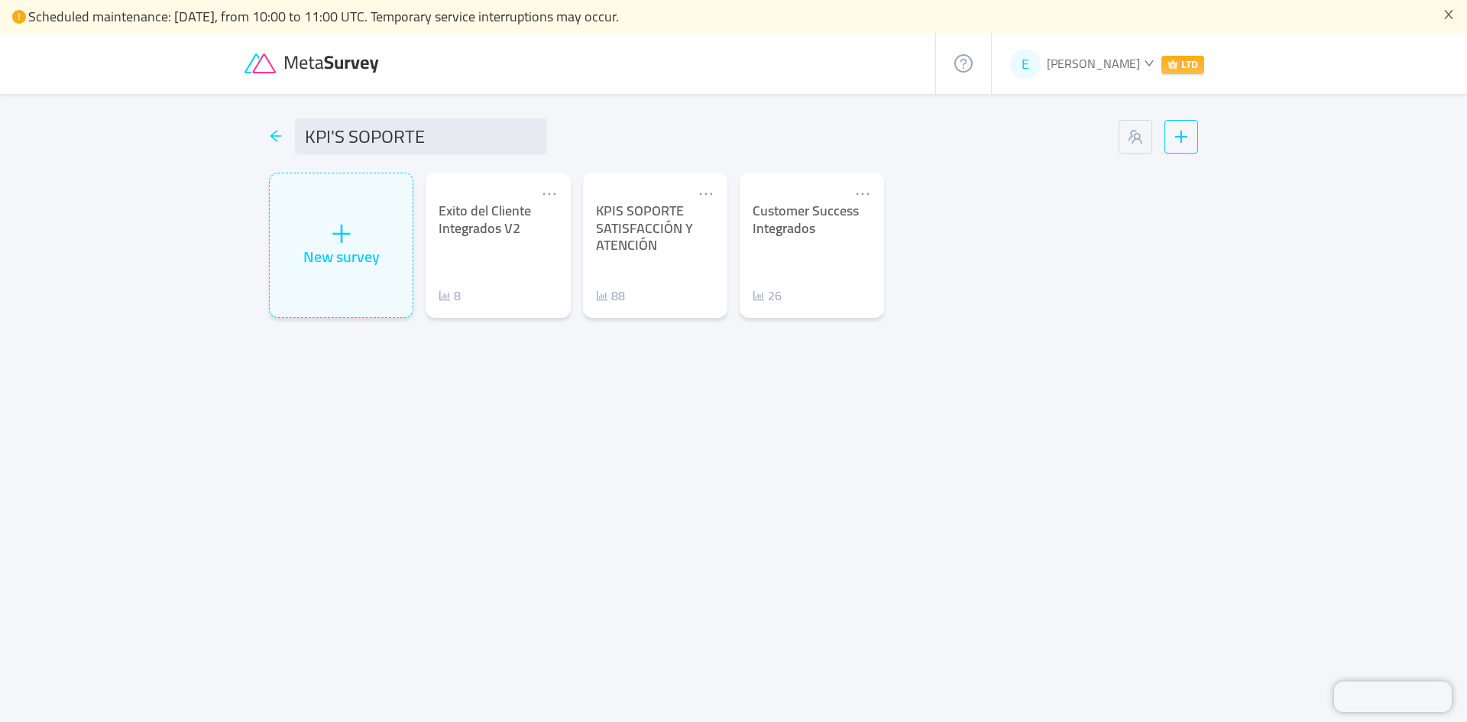
click at [277, 135] on icon "icon: arrow-left" at bounding box center [276, 136] width 14 height 14
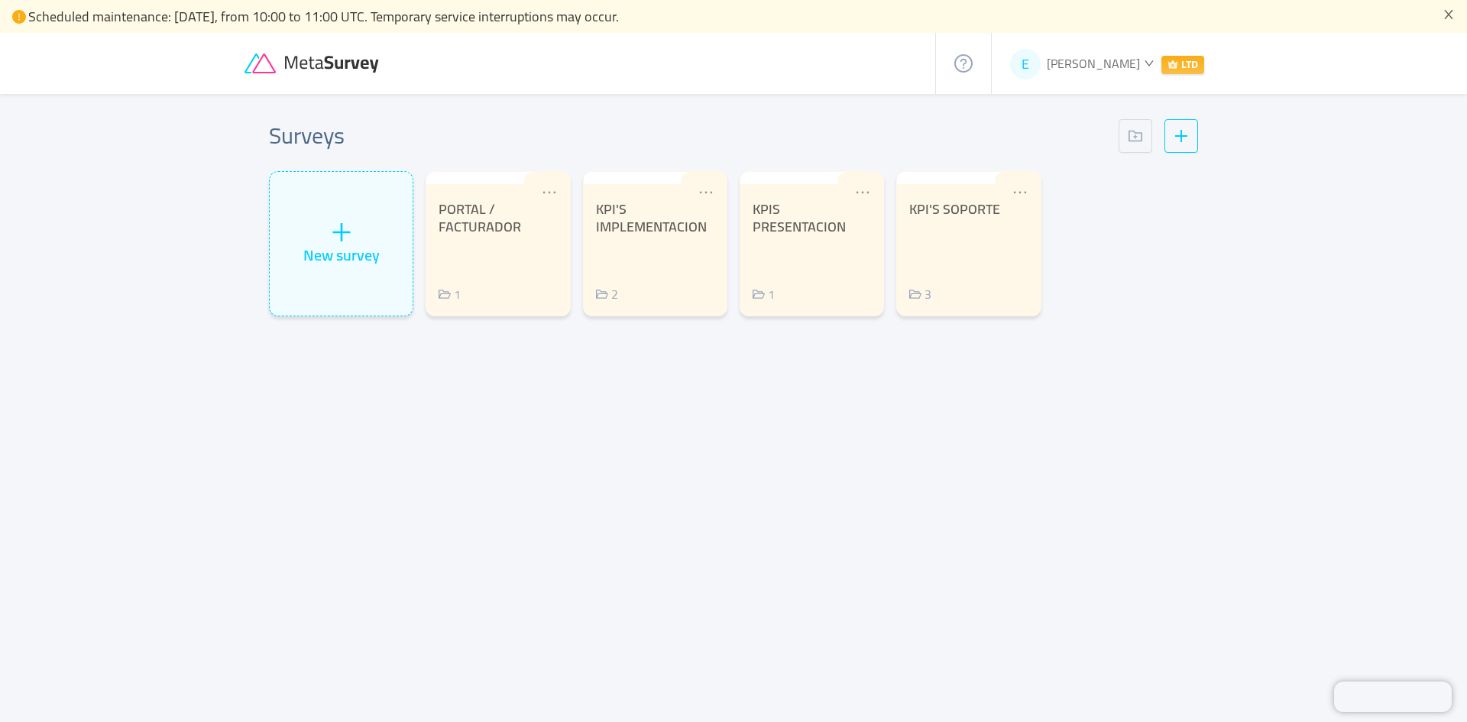
click at [1134, 67] on span "[PERSON_NAME]" at bounding box center [1093, 63] width 93 height 23
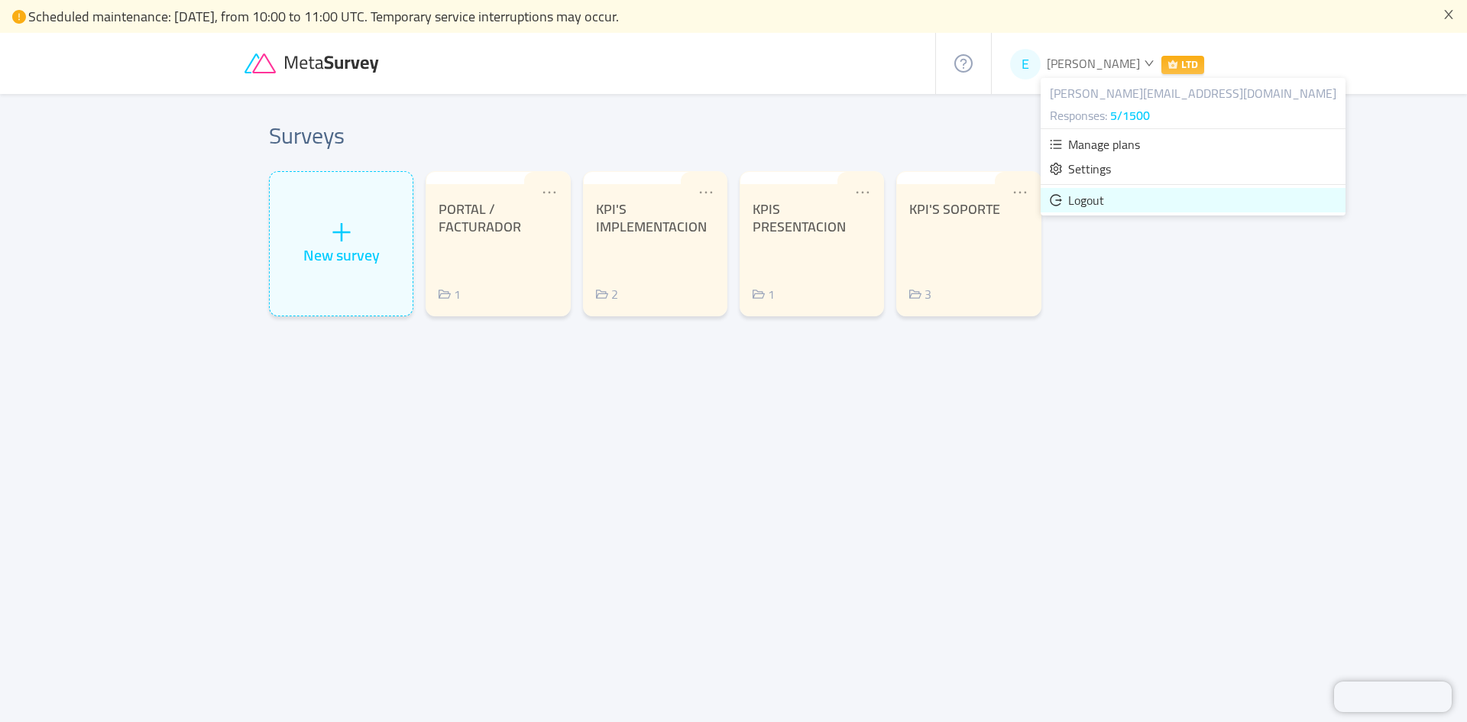
click at [1104, 199] on li "Logout" at bounding box center [1192, 200] width 305 height 24
